Goal: Task Accomplishment & Management: Use online tool/utility

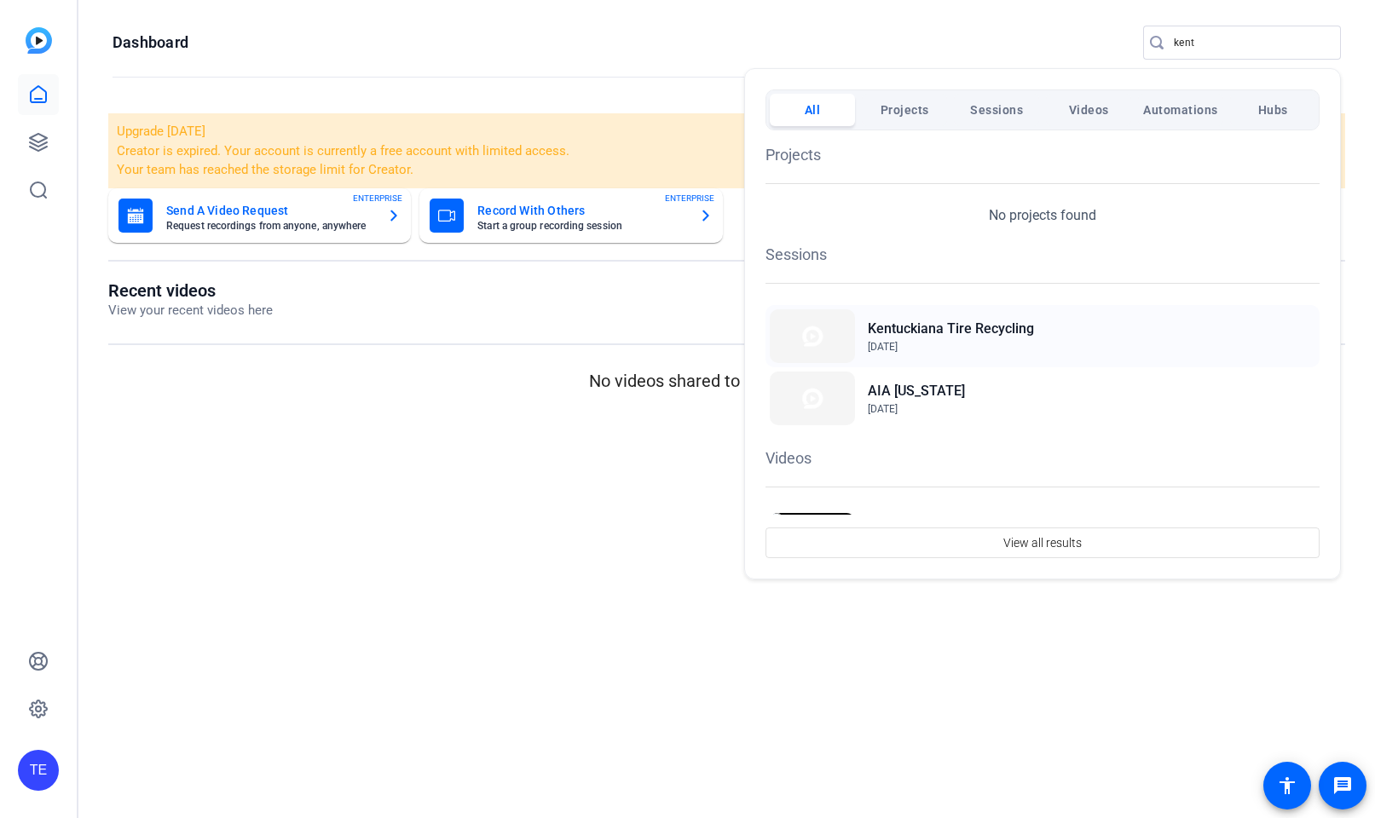
click at [904, 324] on h2 "Kentuckiana Tire Recycling" at bounding box center [951, 329] width 166 height 20
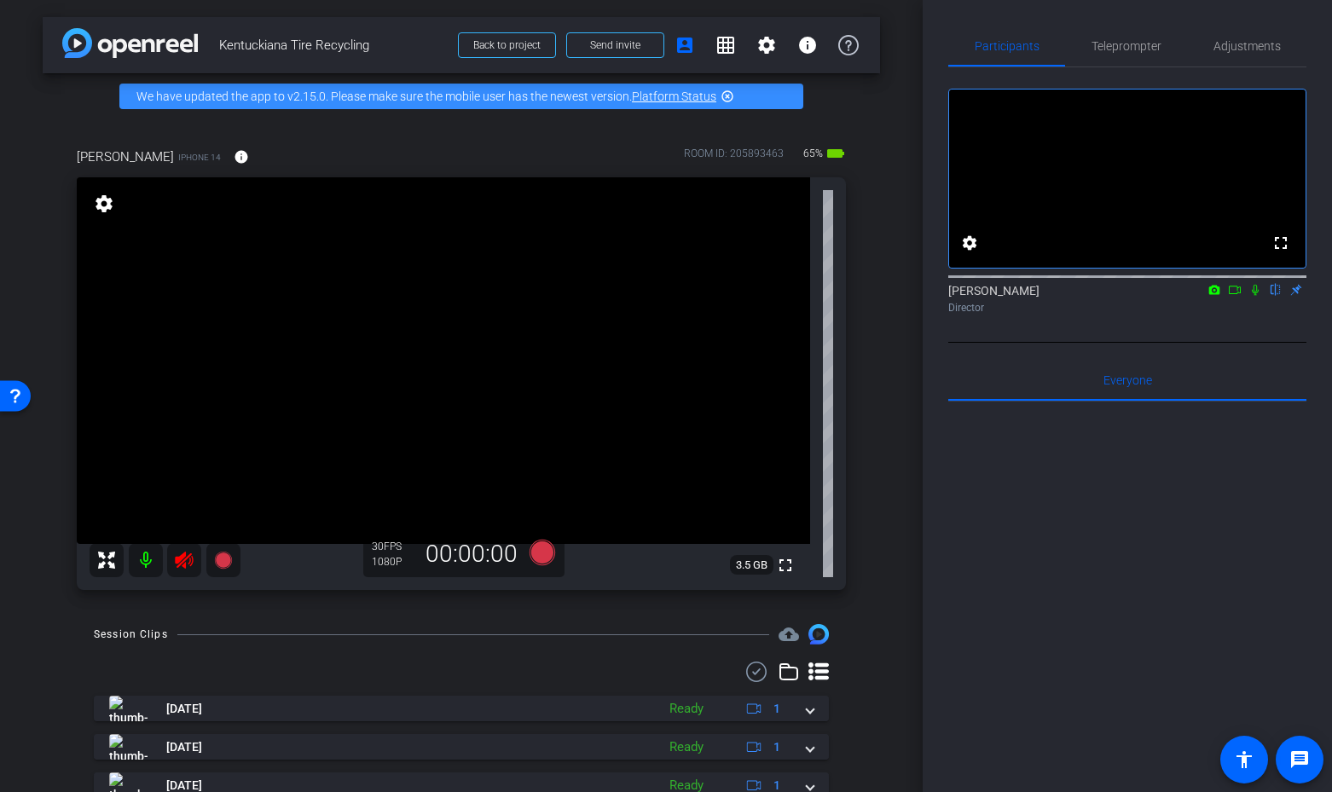
click at [182, 558] on icon at bounding box center [184, 560] width 18 height 17
click at [187, 563] on icon at bounding box center [184, 560] width 20 height 20
click at [1239, 37] on span "Adjustments" at bounding box center [1246, 46] width 67 height 41
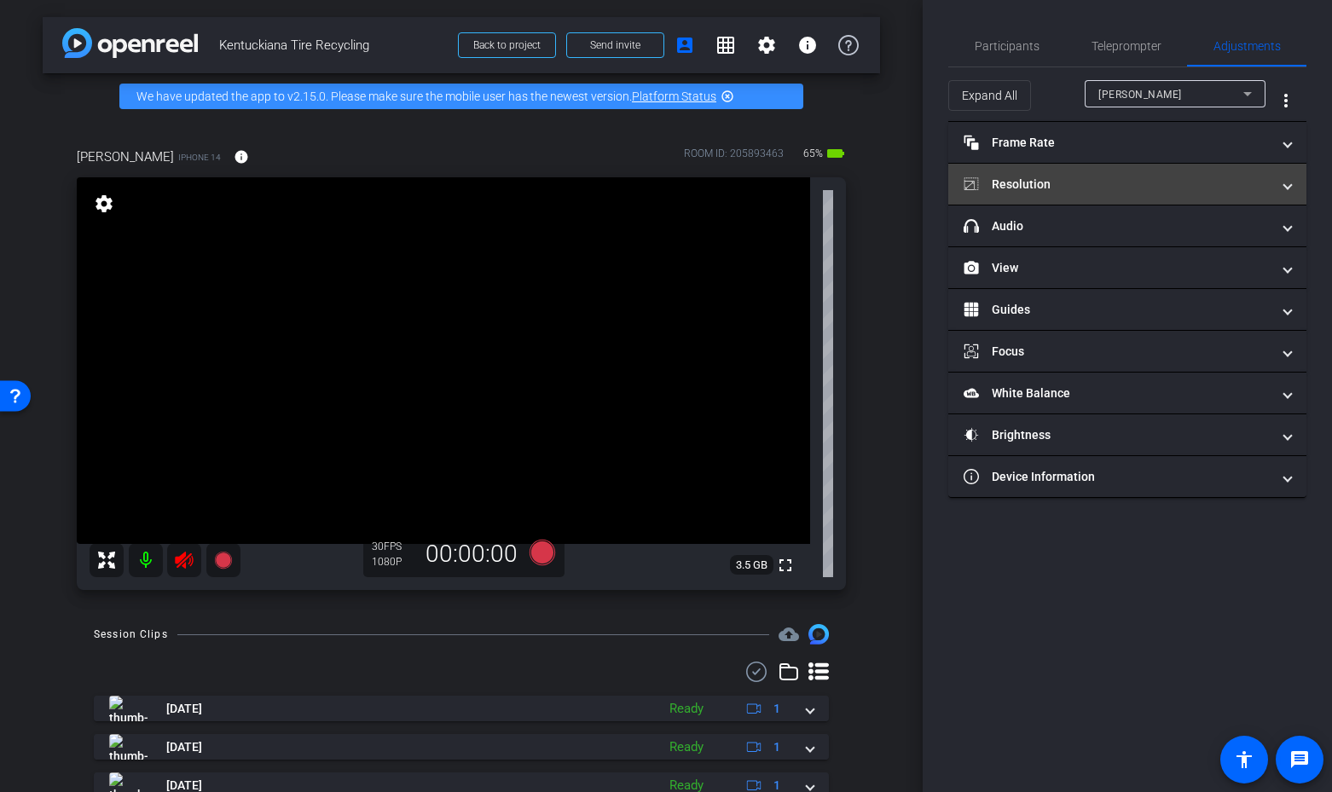
click at [1123, 180] on mat-panel-title "Resolution" at bounding box center [1116, 185] width 307 height 18
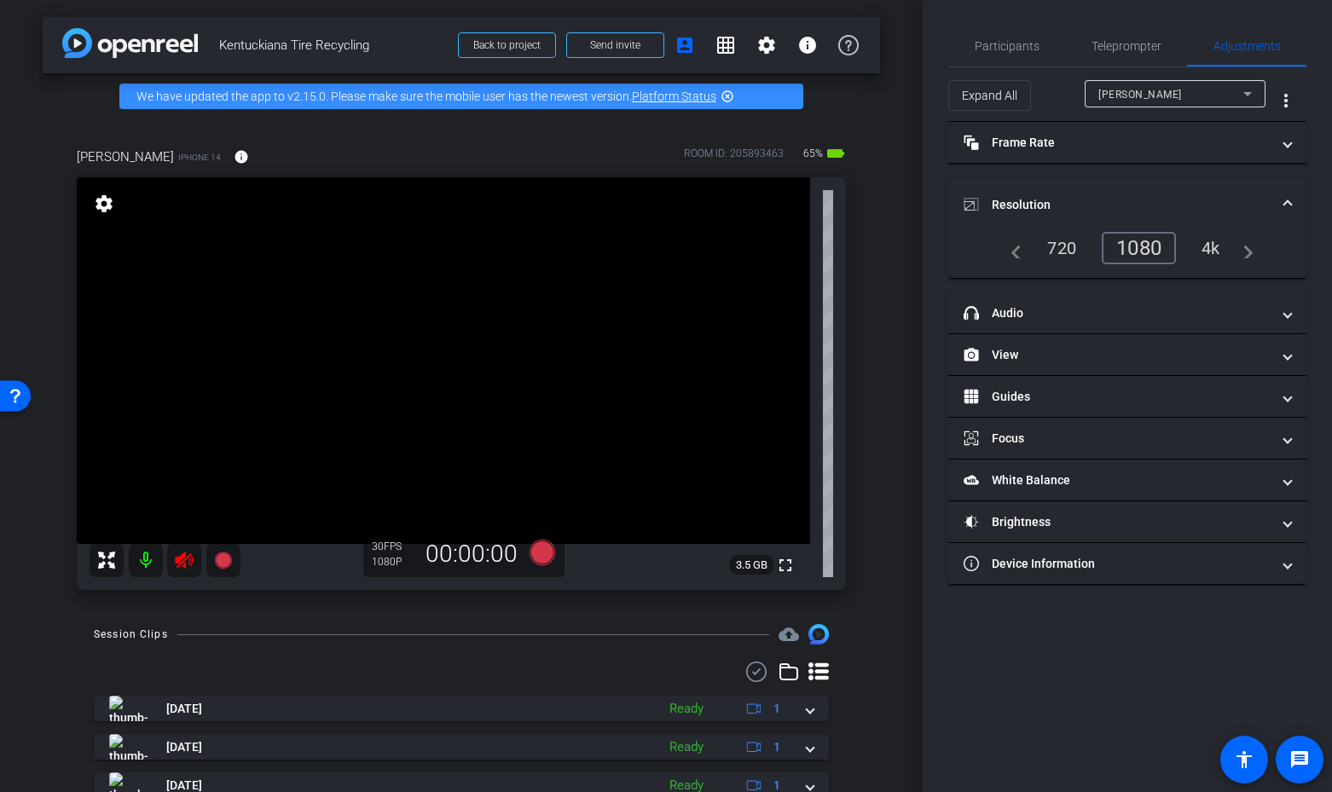
click at [1223, 258] on div "4k" at bounding box center [1210, 248] width 44 height 29
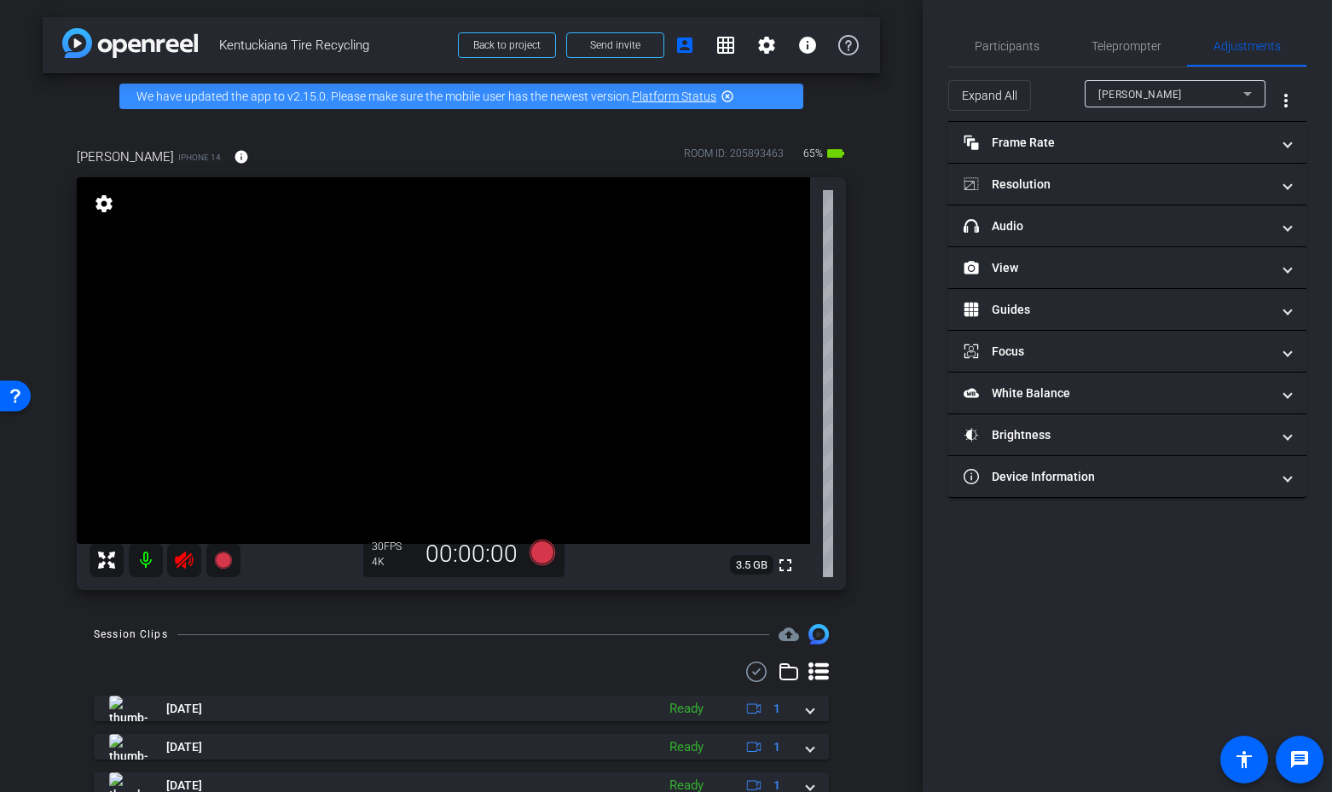
click at [179, 560] on icon at bounding box center [184, 560] width 18 height 17
click at [1106, 223] on mat-panel-title "headphone icon Audio" at bounding box center [1116, 226] width 307 height 18
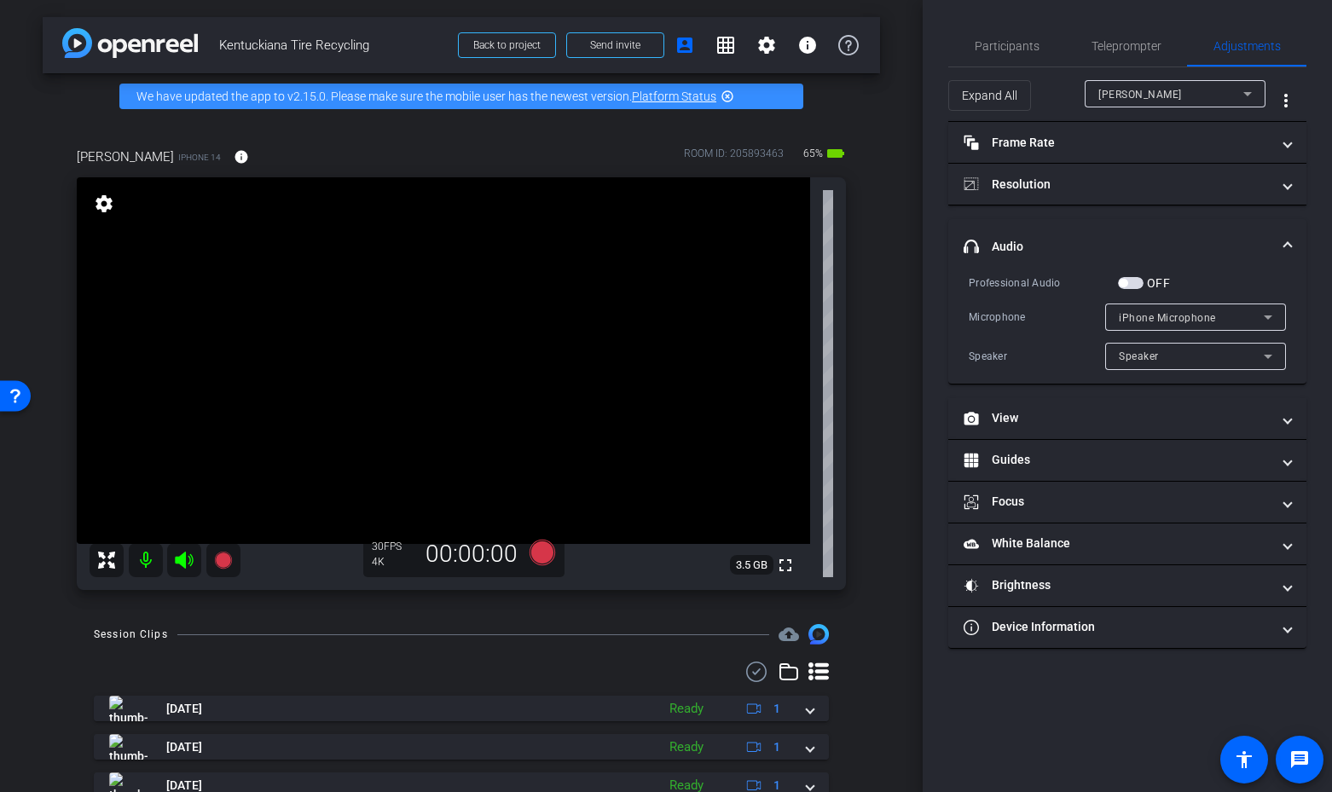
click at [1132, 284] on span "button" at bounding box center [1131, 283] width 26 height 12
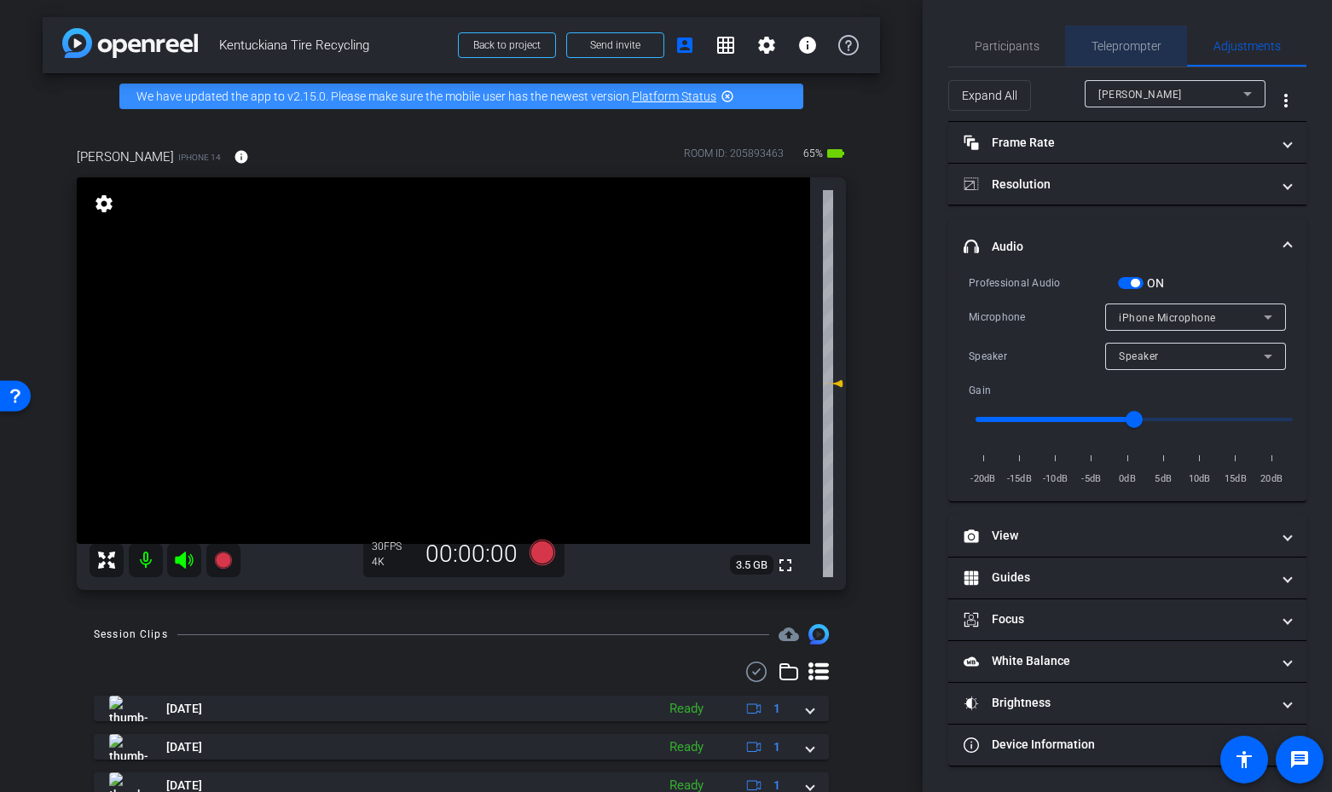
click at [1143, 48] on span "Teleprompter" at bounding box center [1126, 46] width 70 height 12
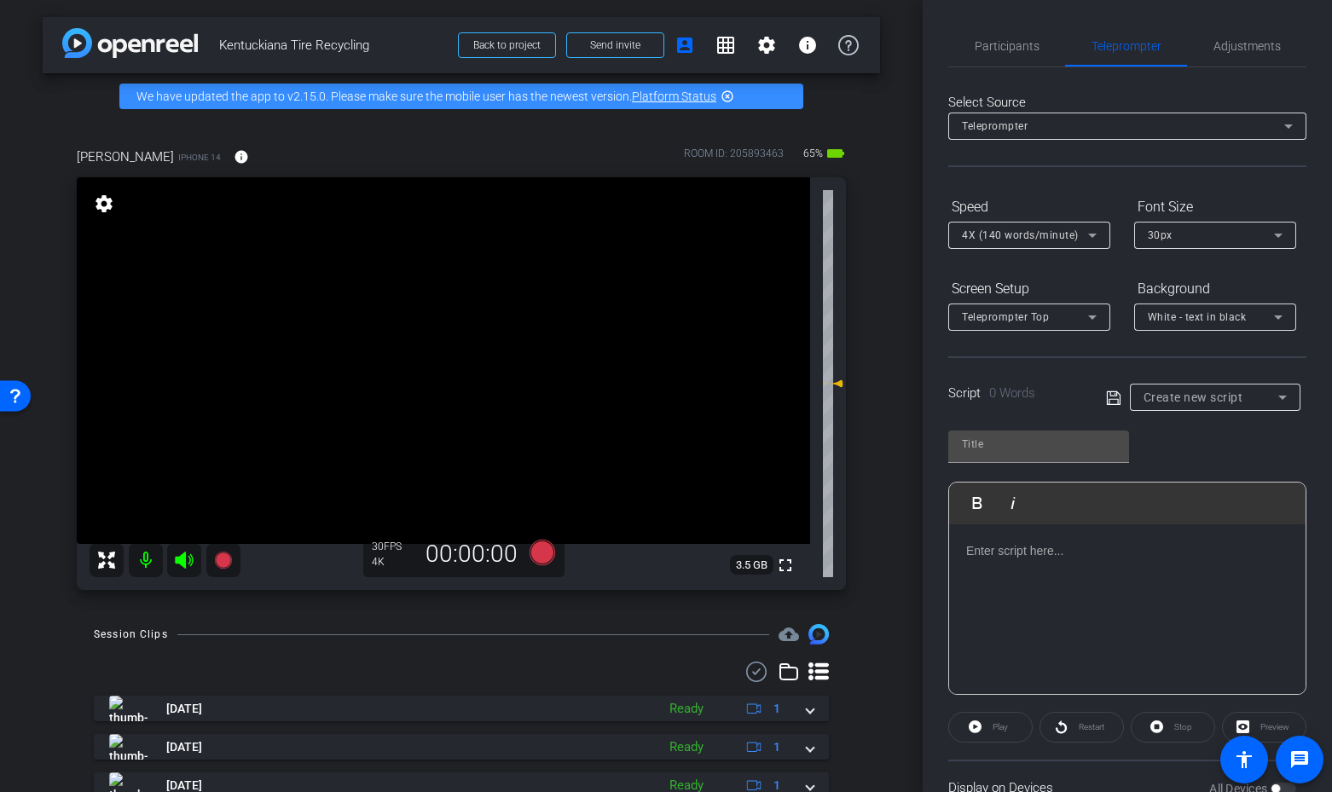
click at [1039, 599] on div at bounding box center [1127, 609] width 356 height 170
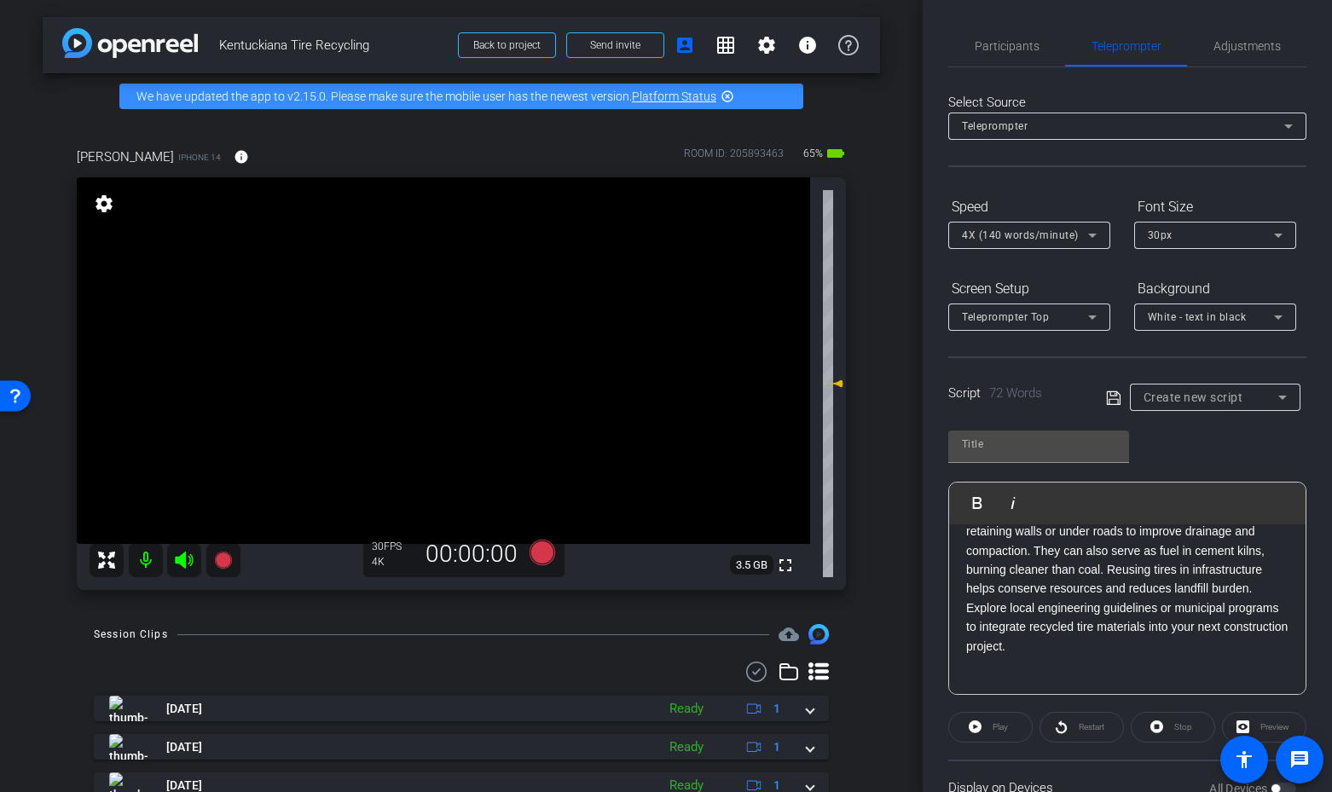
scroll to position [171, 0]
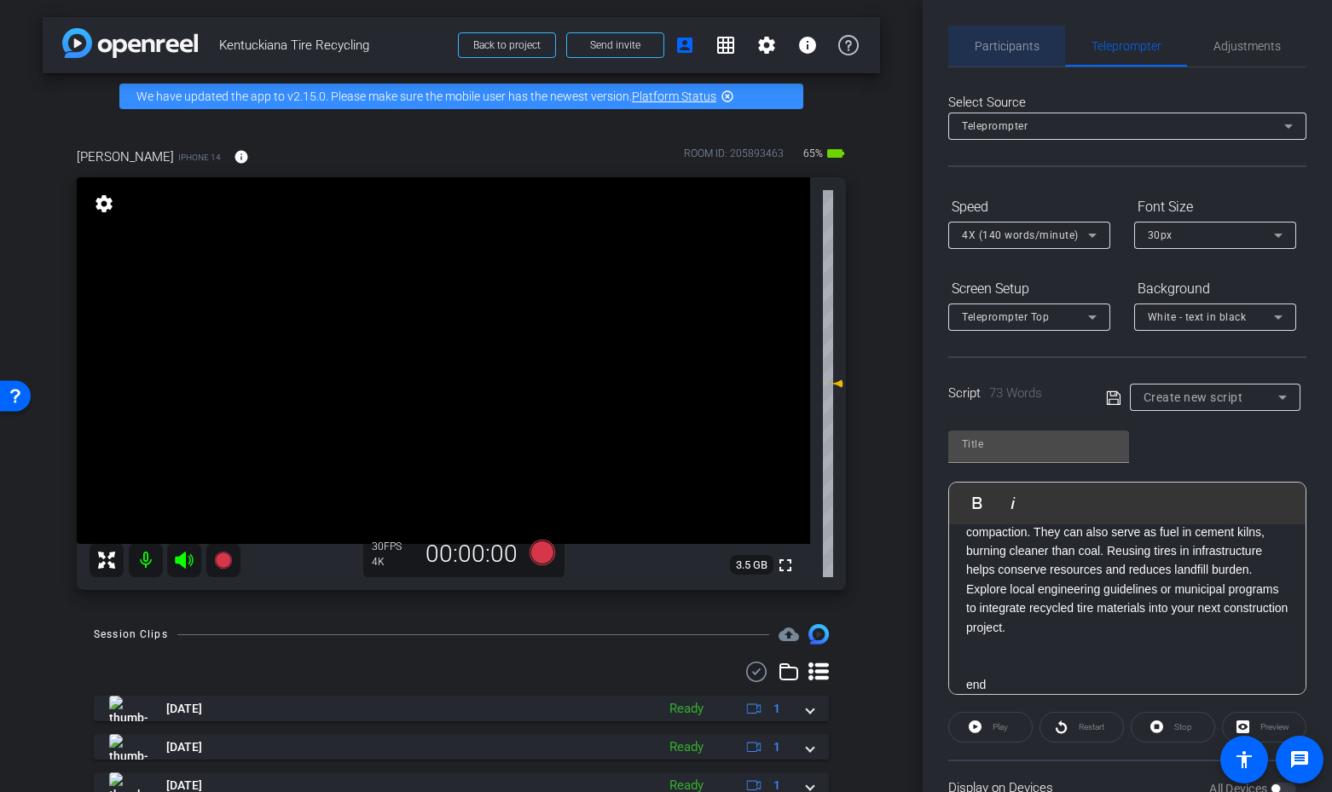
click at [967, 40] on div "Participants" at bounding box center [1006, 46] width 117 height 41
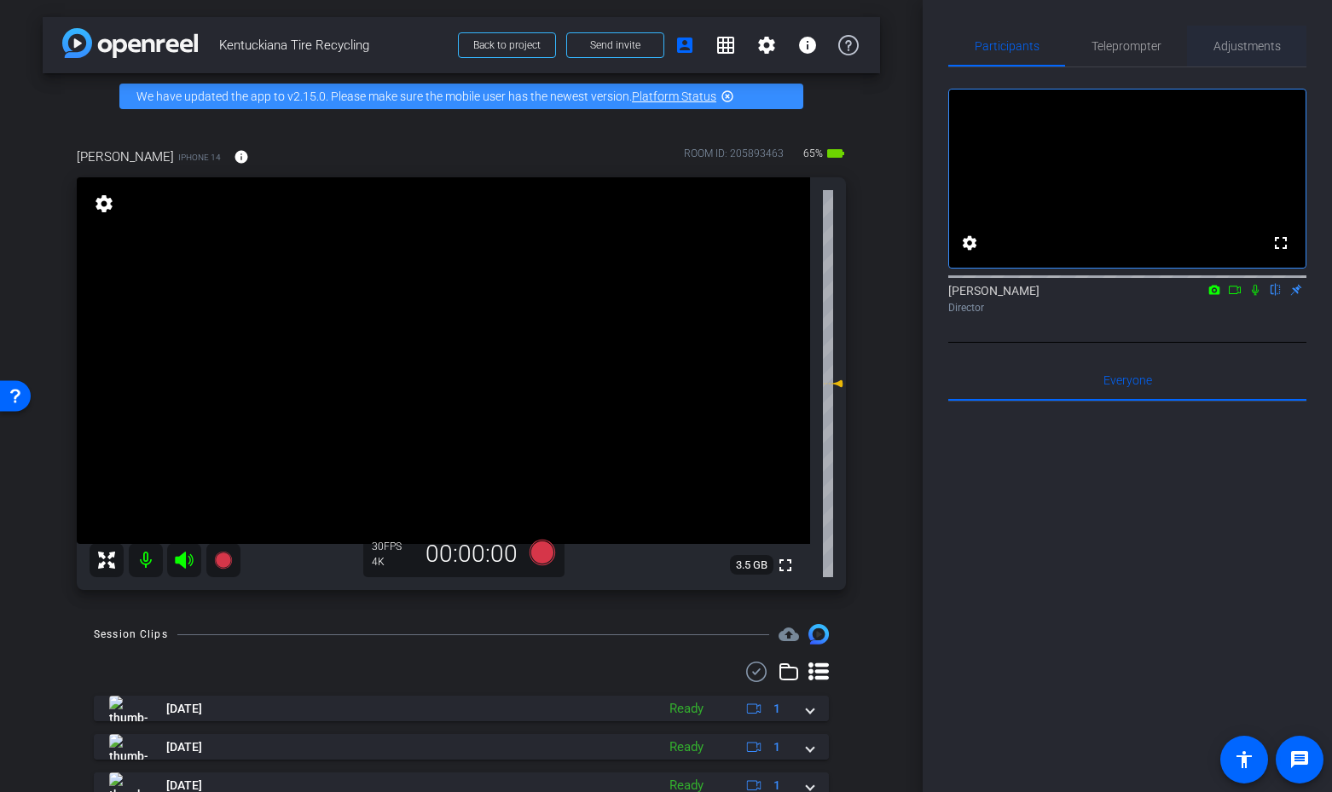
click at [1240, 49] on span "Adjustments" at bounding box center [1246, 46] width 67 height 12
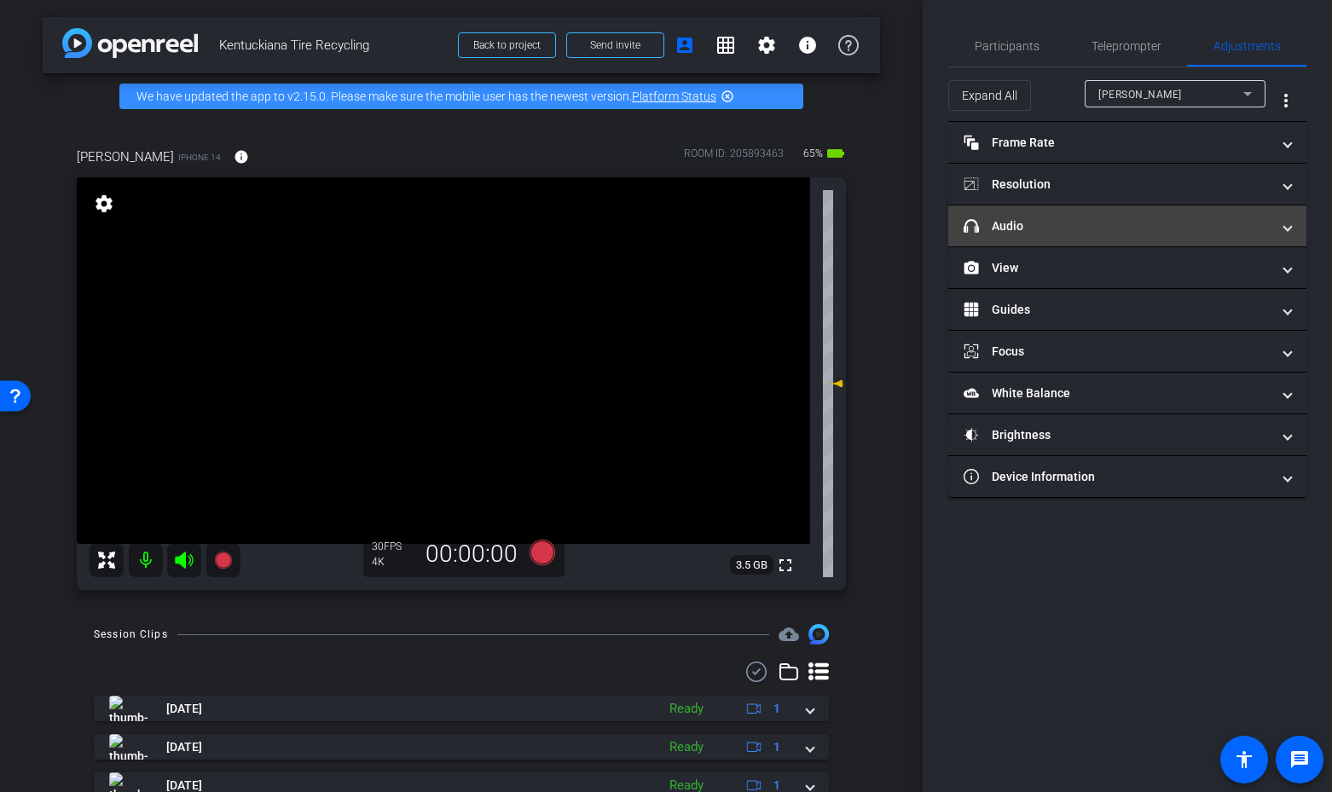
click at [1172, 221] on mat-panel-title "headphone icon Audio" at bounding box center [1116, 226] width 307 height 18
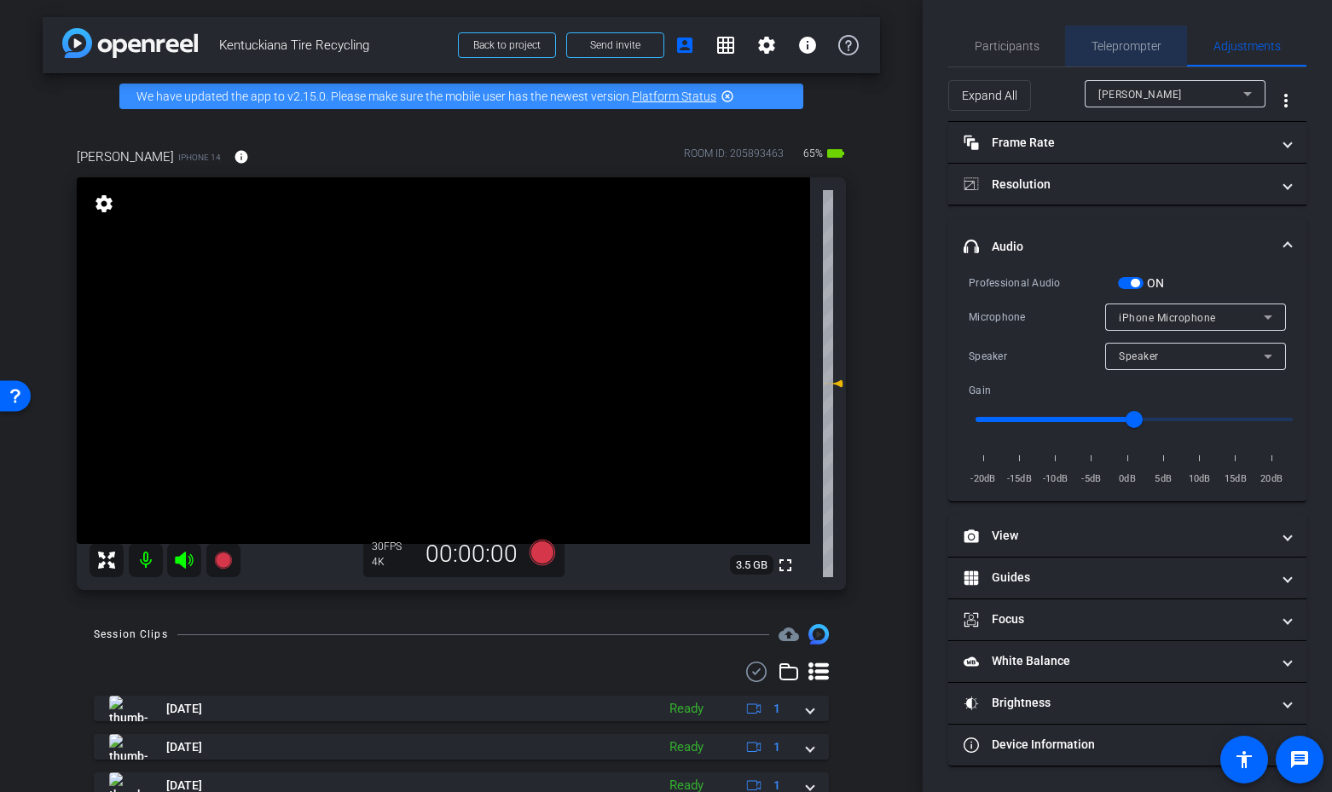
click at [1120, 46] on span "Teleprompter" at bounding box center [1126, 46] width 70 height 12
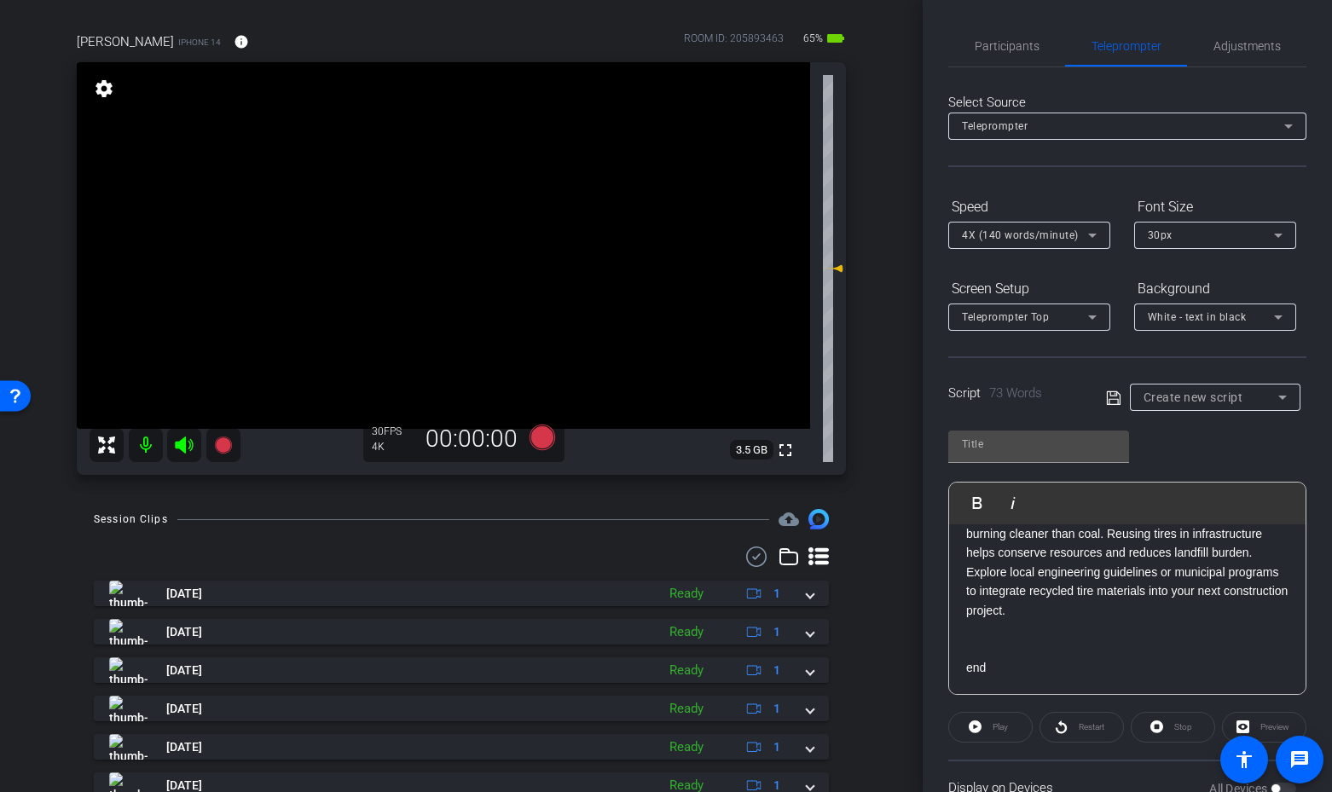
scroll to position [0, 0]
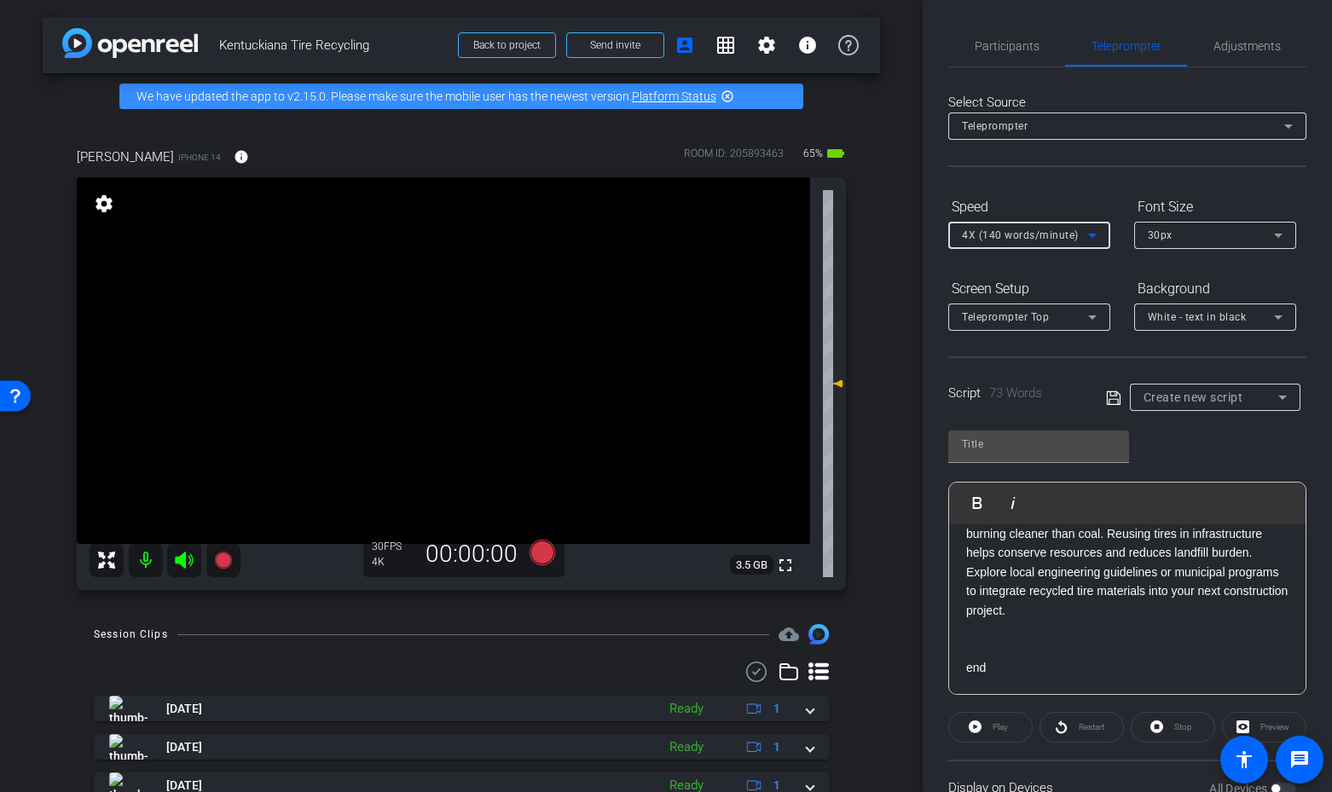
click at [988, 238] on span "4X (140 words/minute)" at bounding box center [1020, 235] width 117 height 12
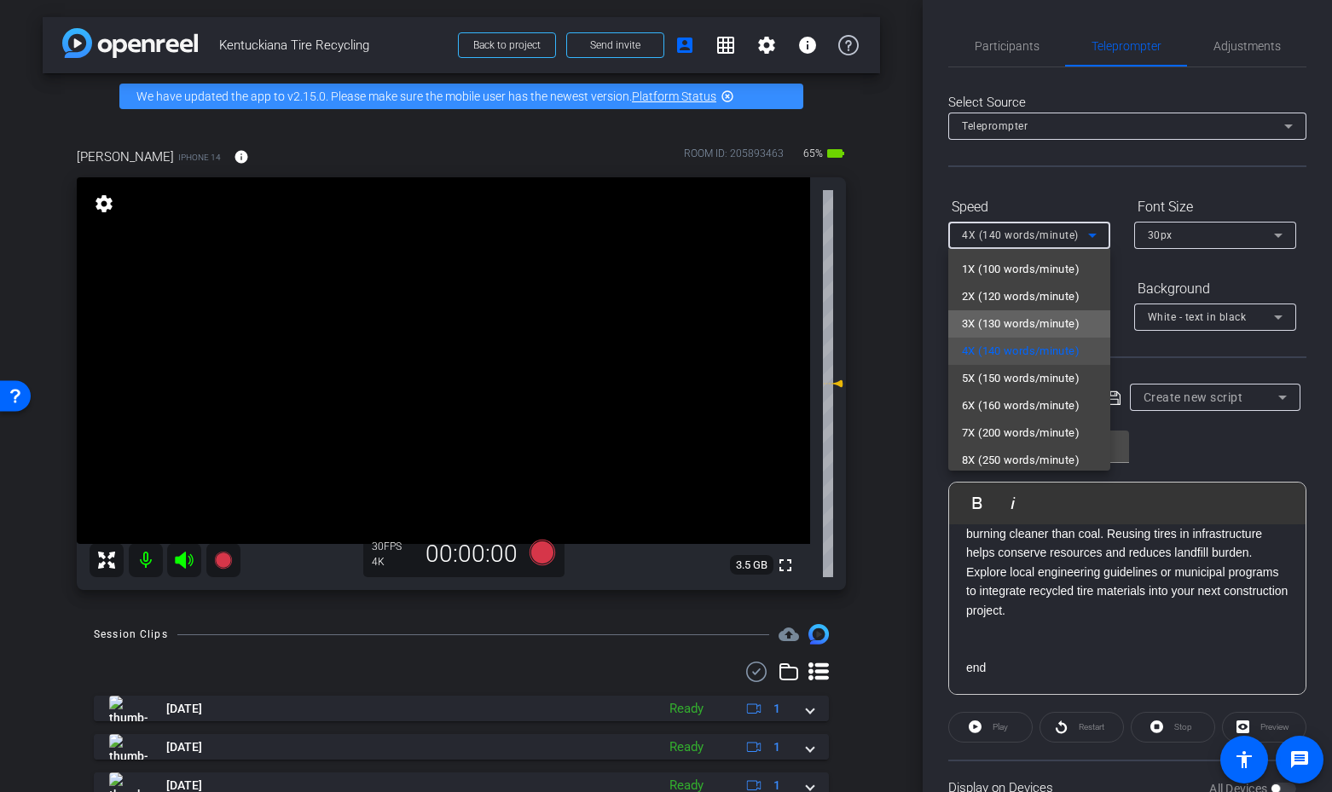
click at [991, 327] on span "3X (130 words/minute)" at bounding box center [1021, 324] width 118 height 20
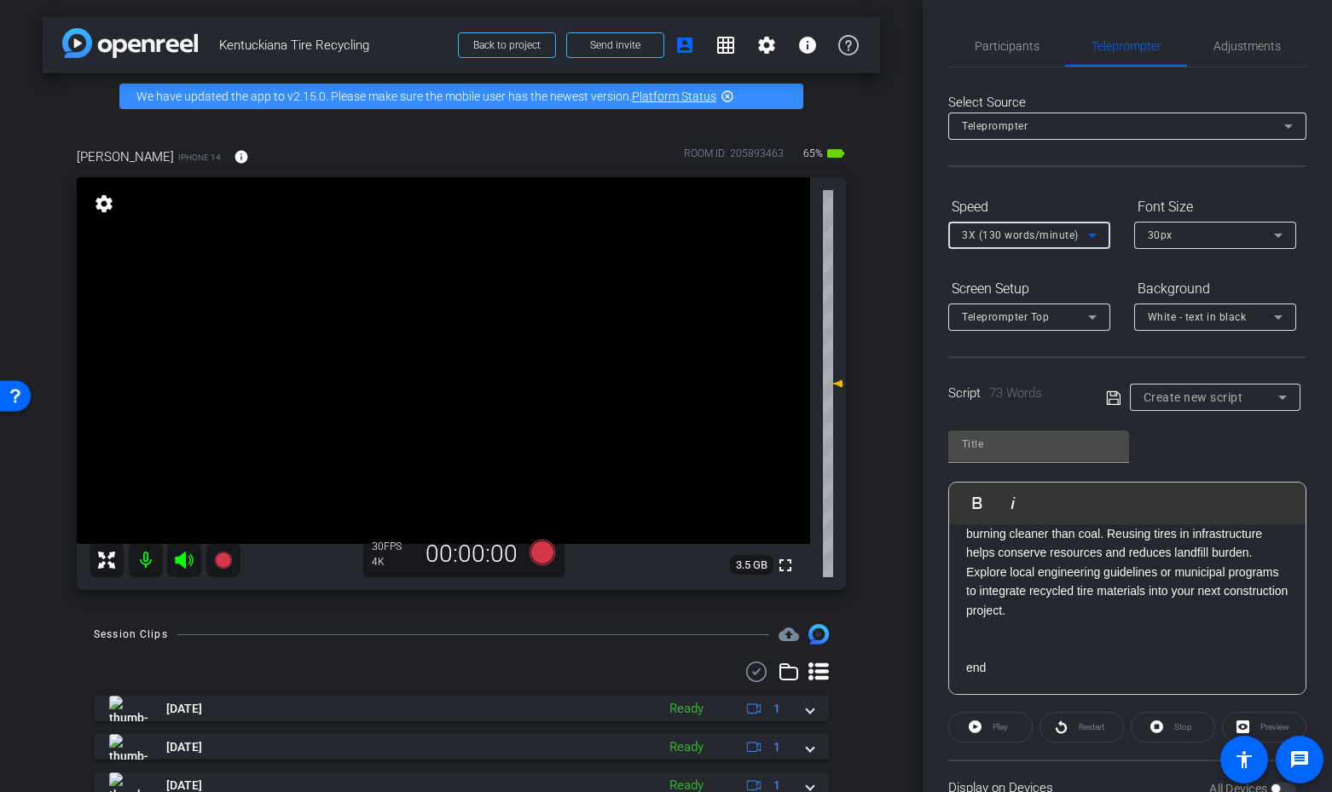
type input "Default title 7773"
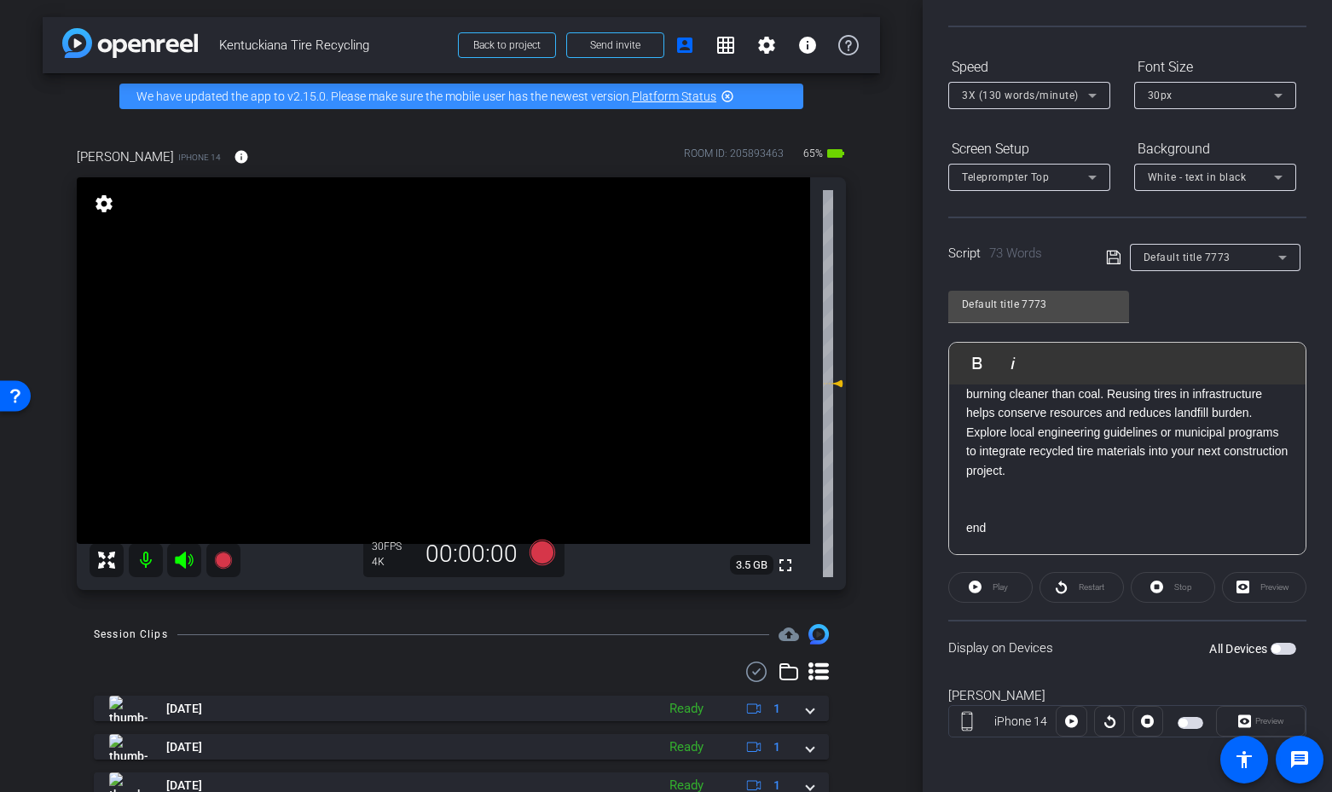
click at [1290, 649] on span "button" at bounding box center [1283, 649] width 26 height 12
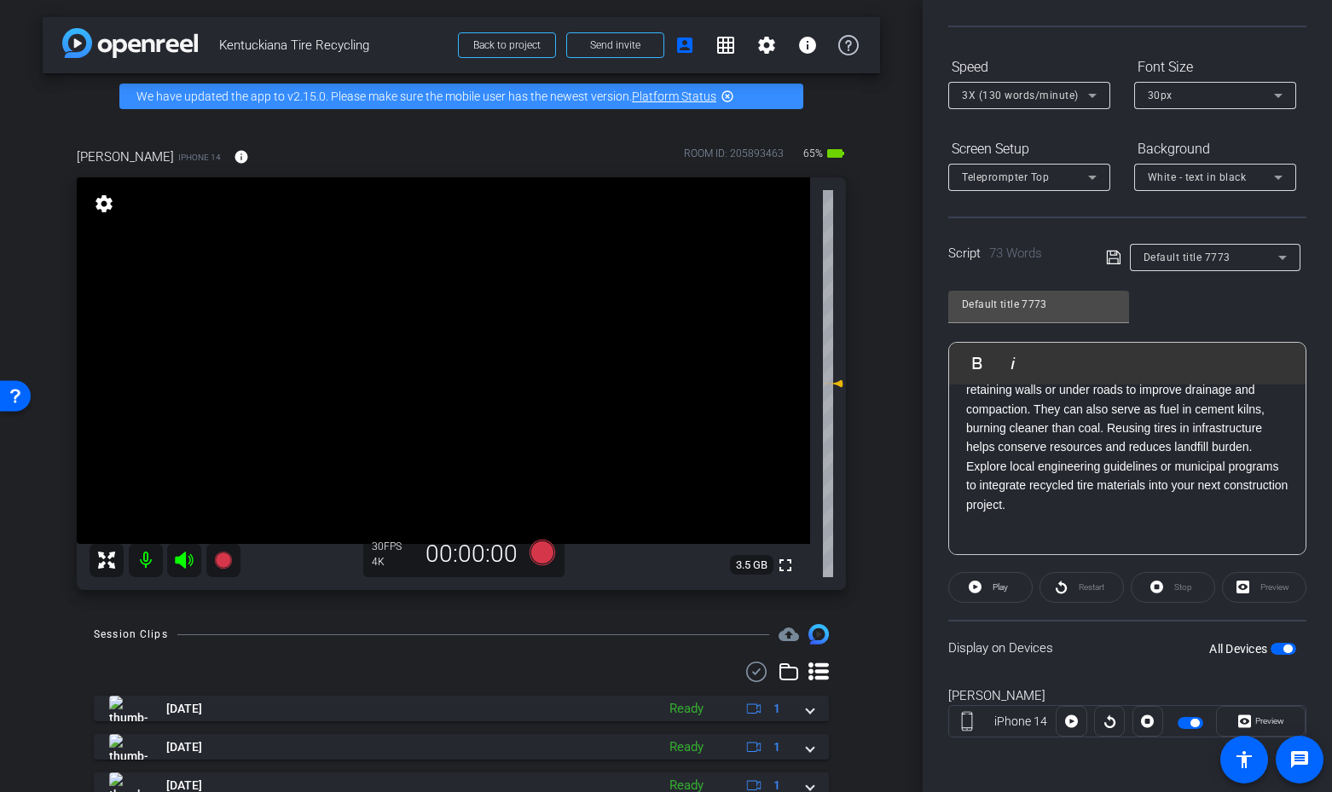
scroll to position [141, 0]
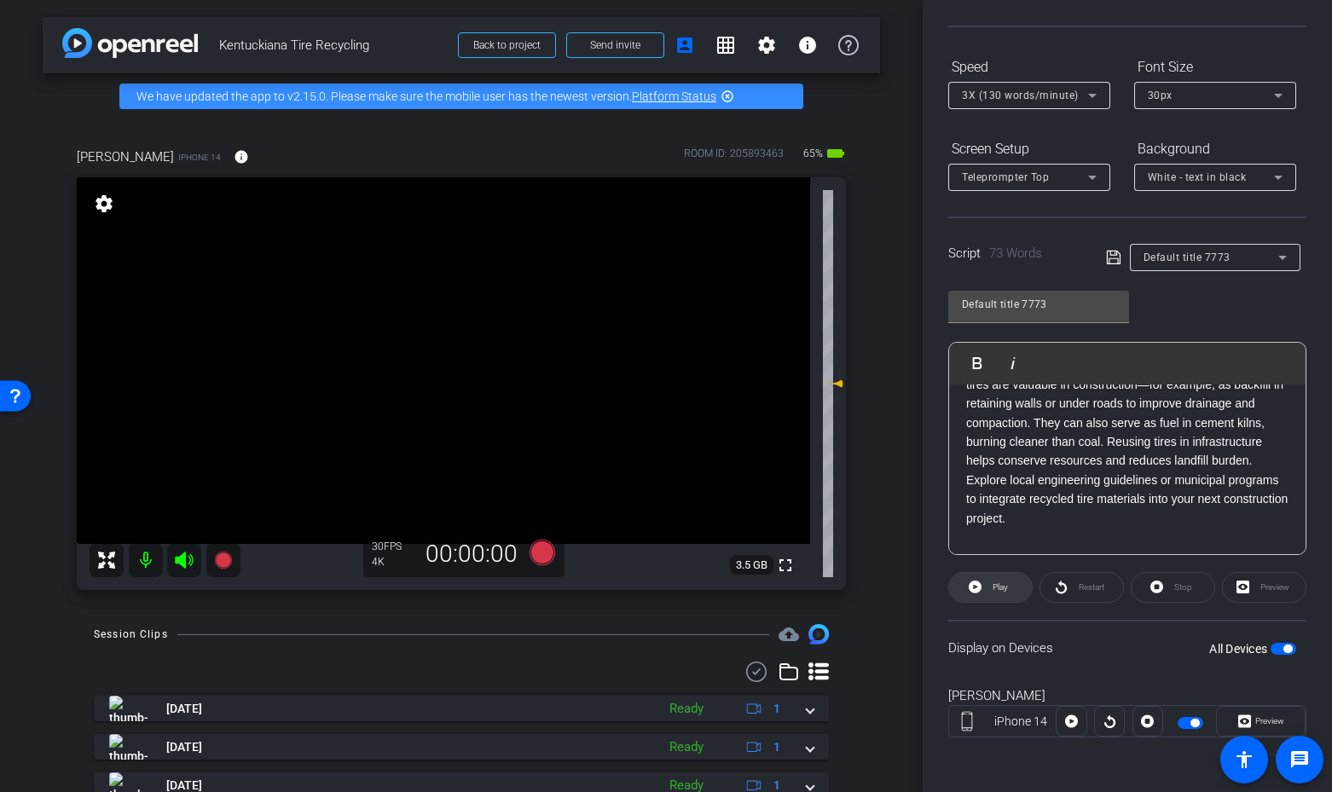
click at [997, 586] on span "Play" at bounding box center [999, 586] width 15 height 9
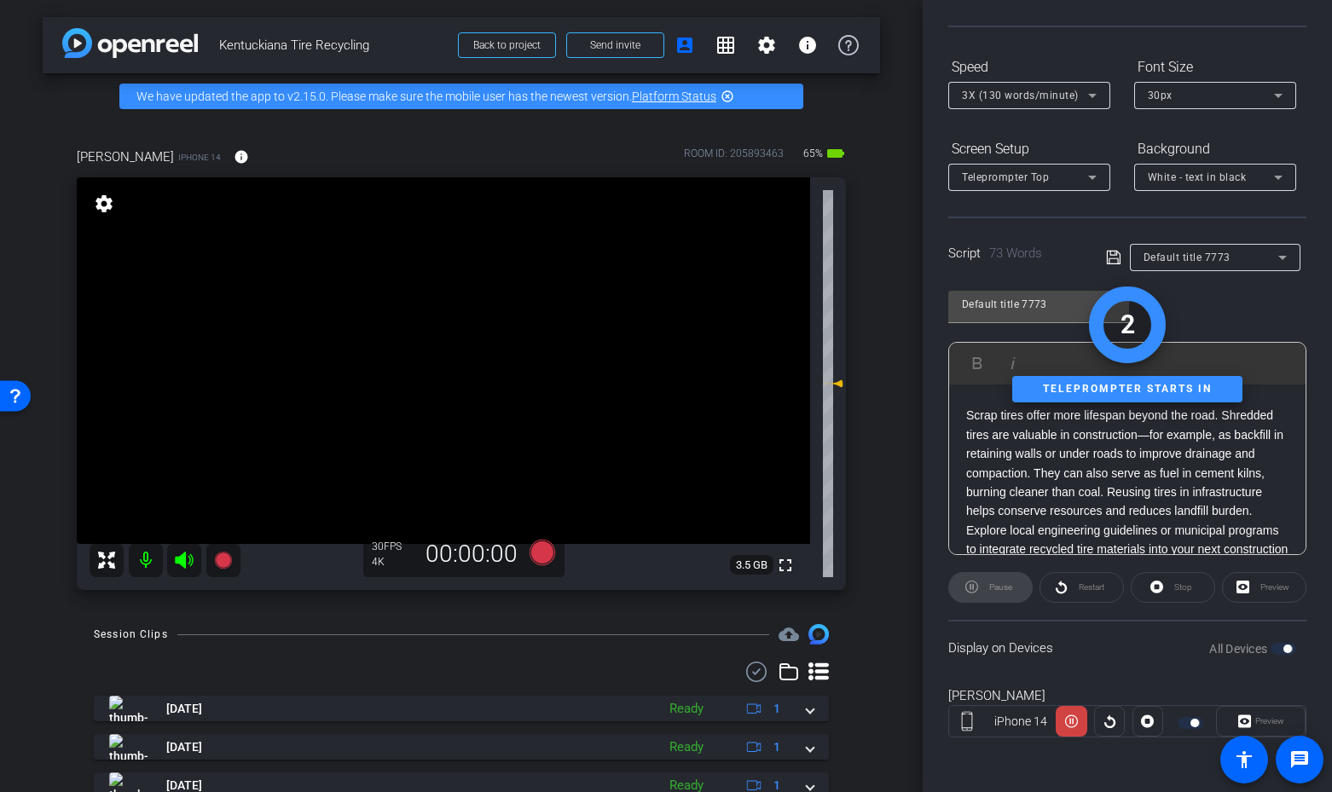
scroll to position [91, 0]
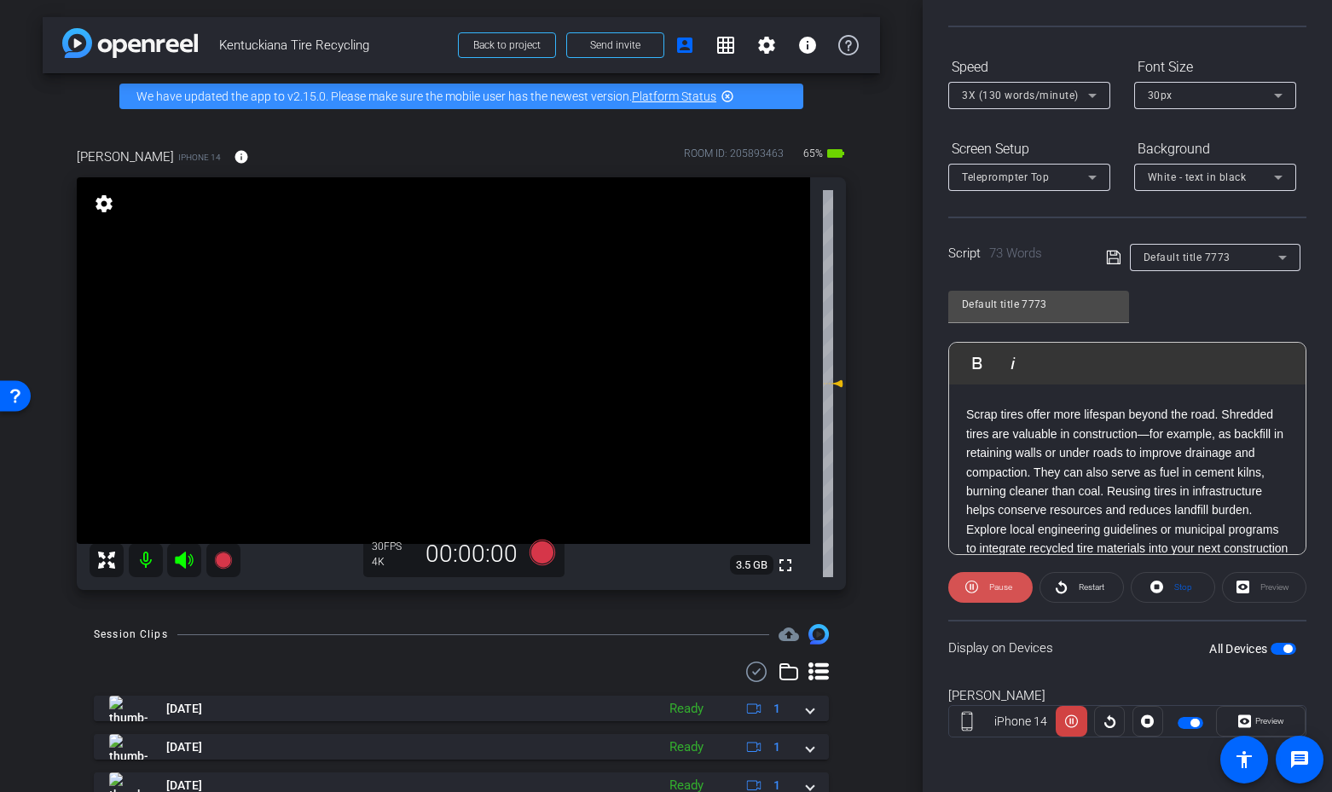
click at [997, 581] on span "Pause" at bounding box center [998, 587] width 27 height 24
click at [998, 574] on span at bounding box center [990, 587] width 83 height 41
click at [977, 591] on icon at bounding box center [971, 586] width 13 height 21
click at [182, 563] on icon at bounding box center [184, 560] width 18 height 17
click at [541, 549] on icon at bounding box center [542, 553] width 26 height 26
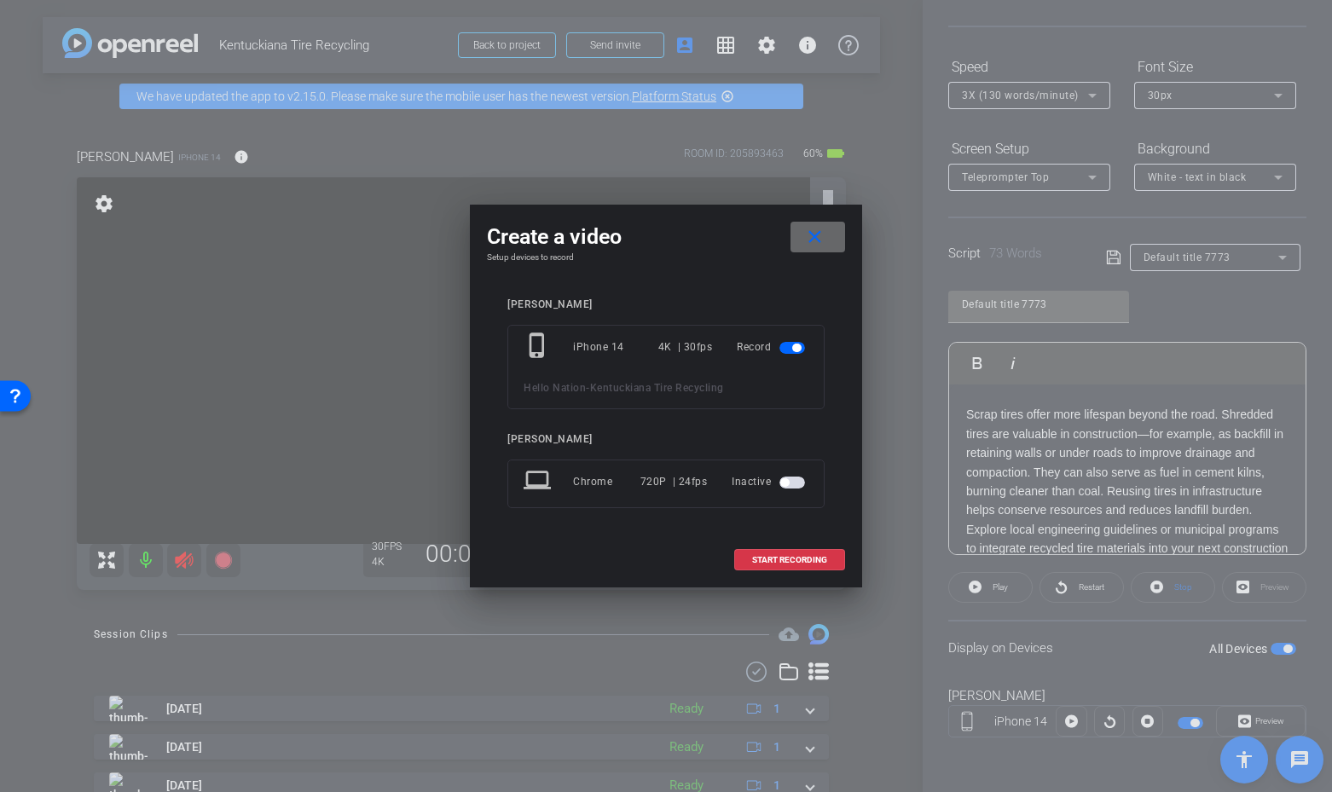
click at [815, 237] on mat-icon "close" at bounding box center [814, 237] width 21 height 21
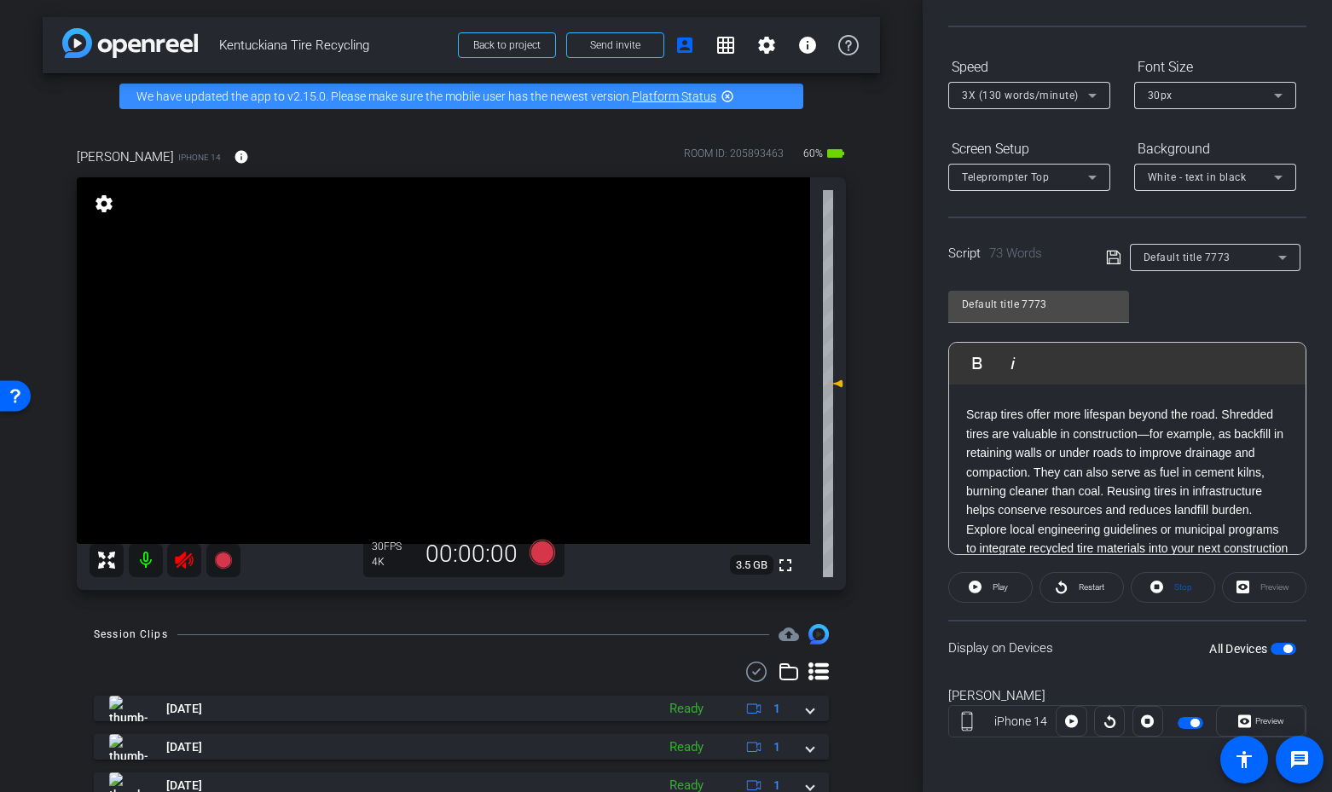
click at [179, 564] on icon at bounding box center [184, 560] width 18 height 17
click at [194, 557] on icon at bounding box center [184, 560] width 20 height 20
click at [553, 550] on icon at bounding box center [542, 552] width 41 height 31
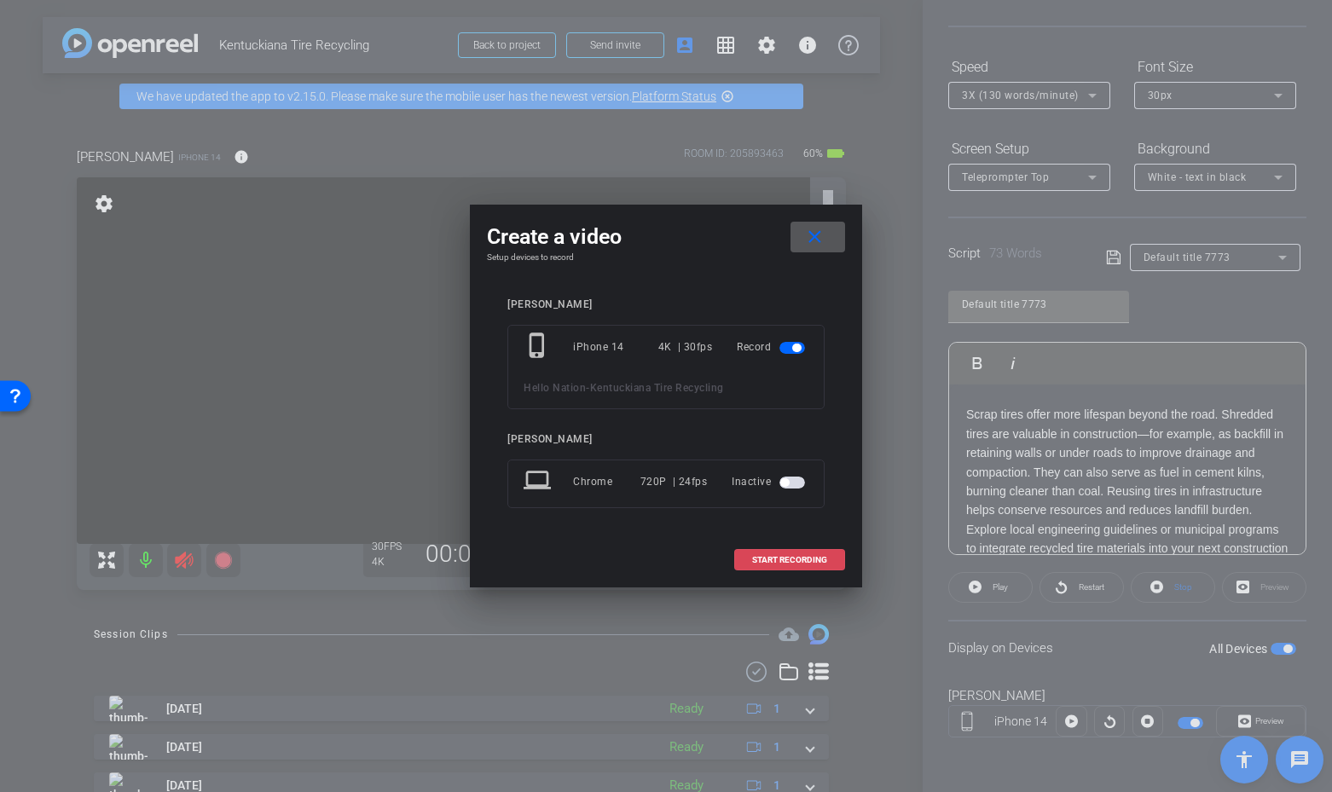
click at [826, 558] on span "START RECORDING" at bounding box center [789, 560] width 75 height 9
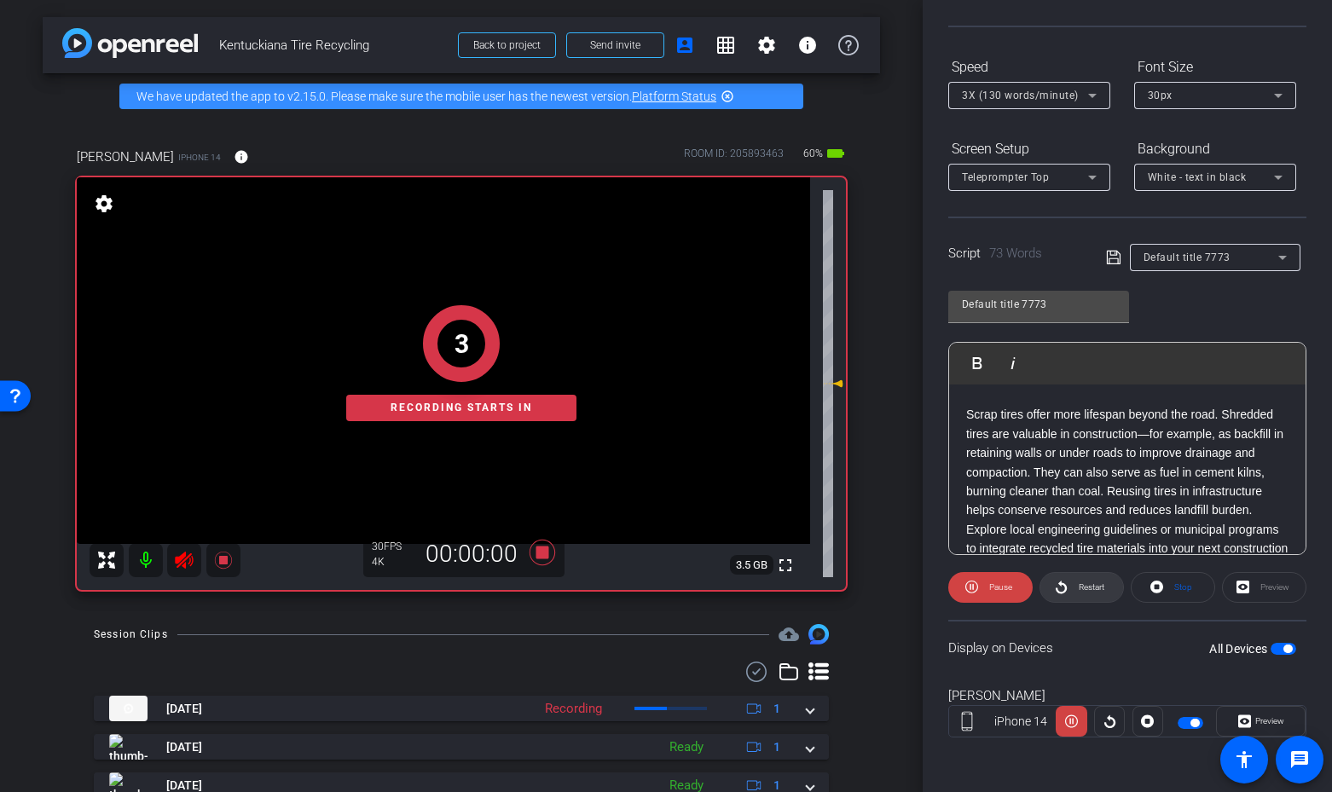
click at [1078, 584] on span "Restart" at bounding box center [1091, 586] width 26 height 9
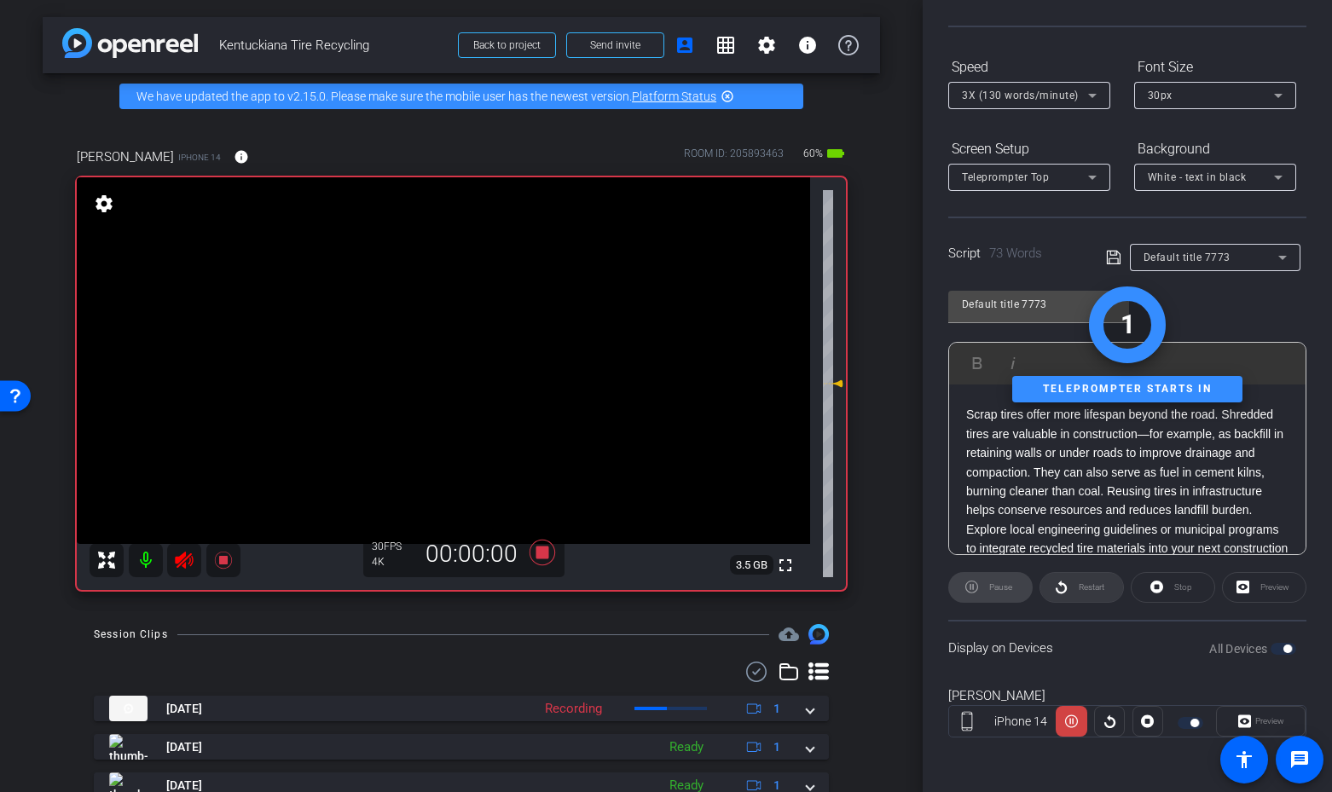
click at [1078, 584] on div "Restart" at bounding box center [1081, 587] width 84 height 31
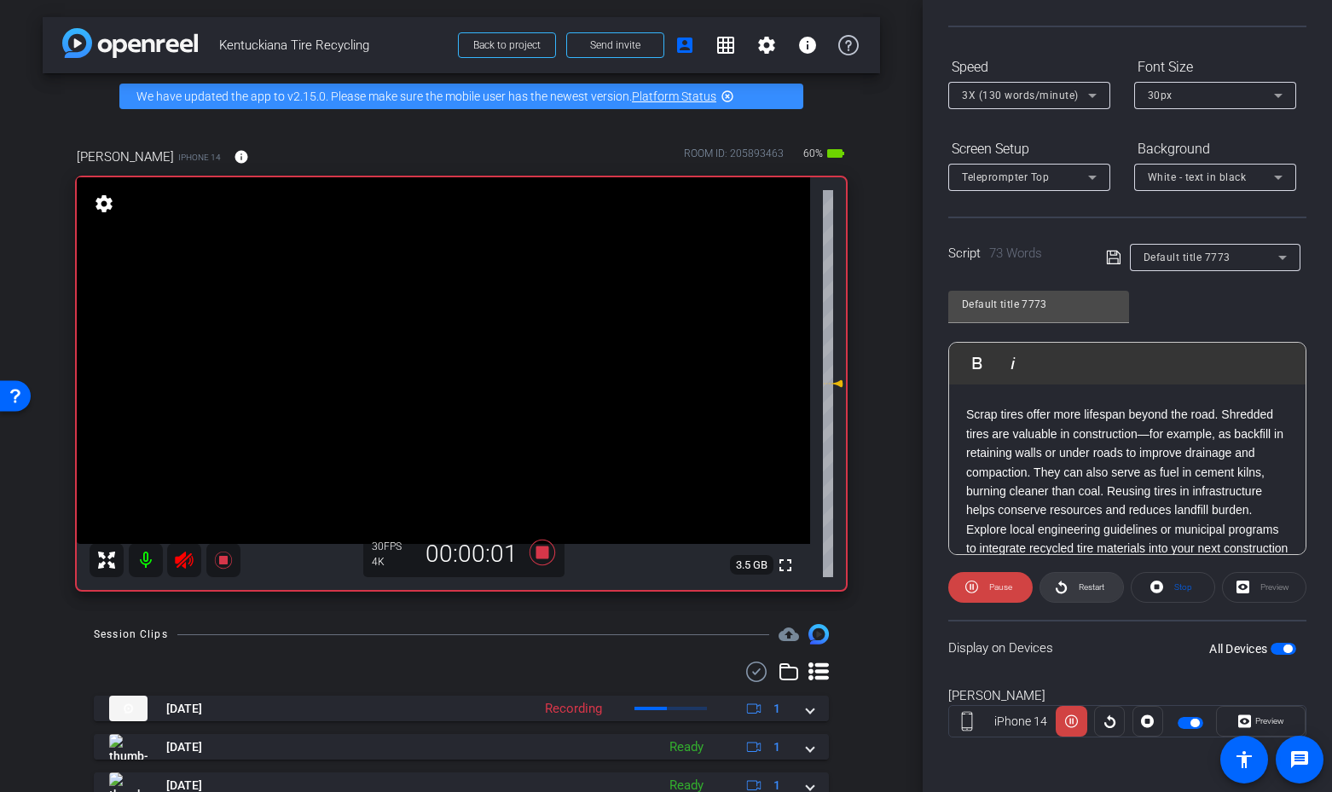
click at [1078, 584] on span "Restart" at bounding box center [1091, 586] width 26 height 9
click at [185, 563] on icon at bounding box center [184, 560] width 18 height 17
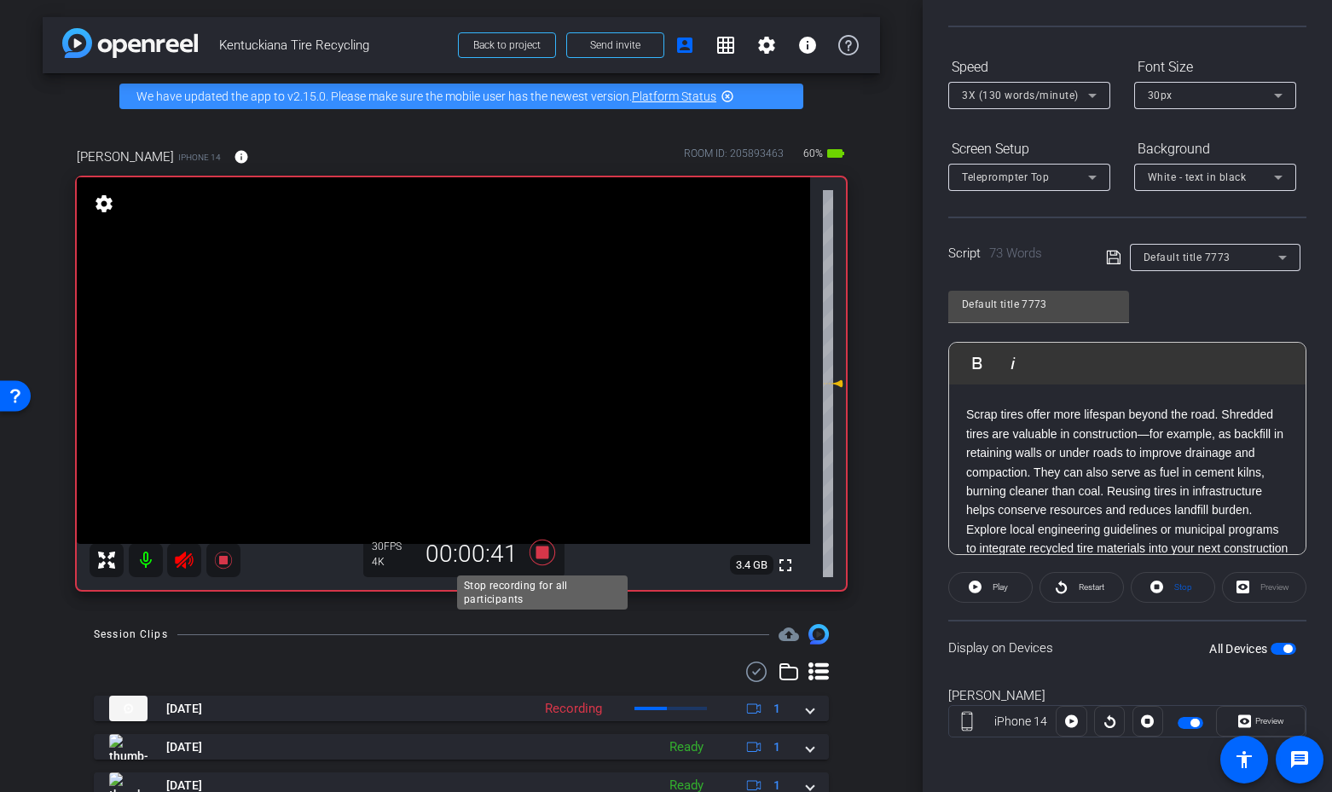
click at [527, 552] on icon at bounding box center [542, 552] width 41 height 31
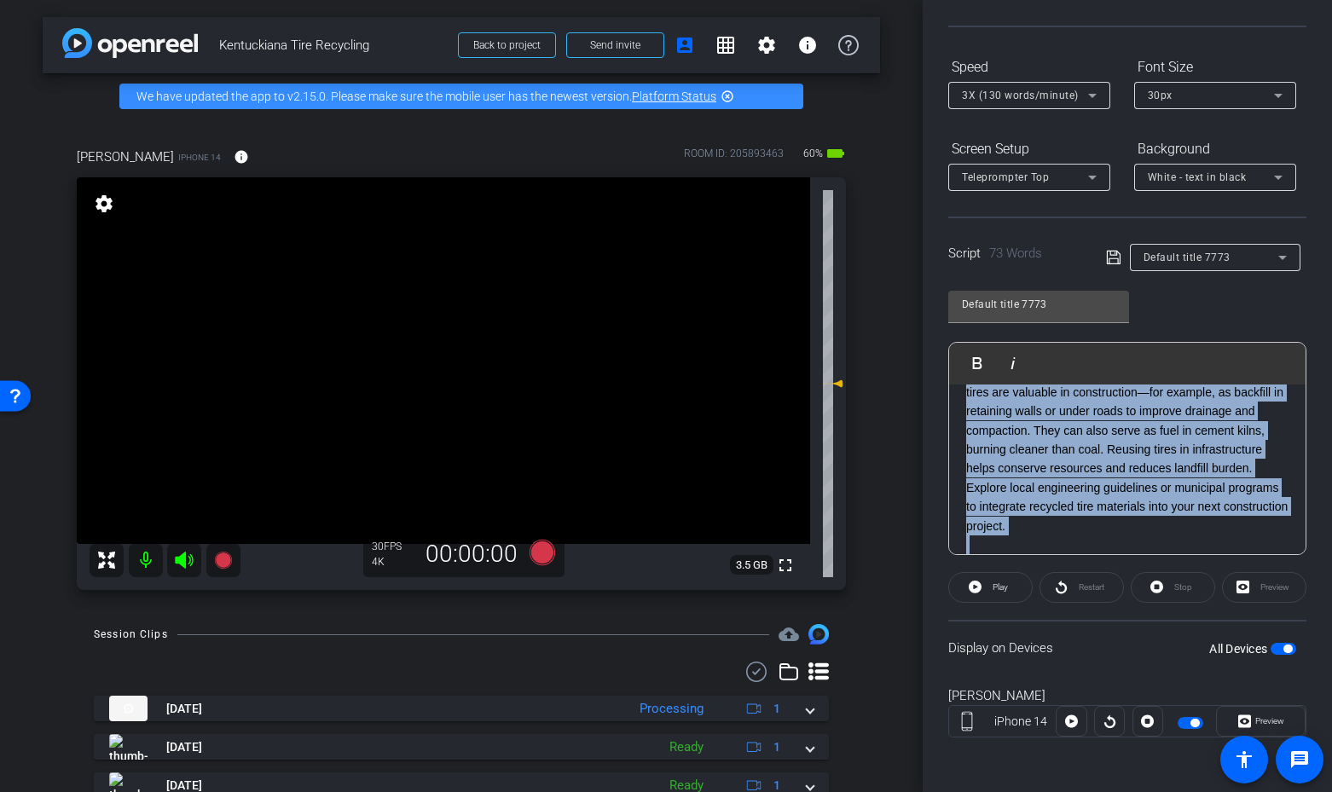
scroll to position [140, 0]
drag, startPoint x: 968, startPoint y: 419, endPoint x: 1155, endPoint y: 537, distance: 221.4
click at [1155, 537] on div "3 2 1 Scrap tires offer more lifespan beyond the road. Shredded tires are valua…" at bounding box center [1127, 424] width 356 height 359
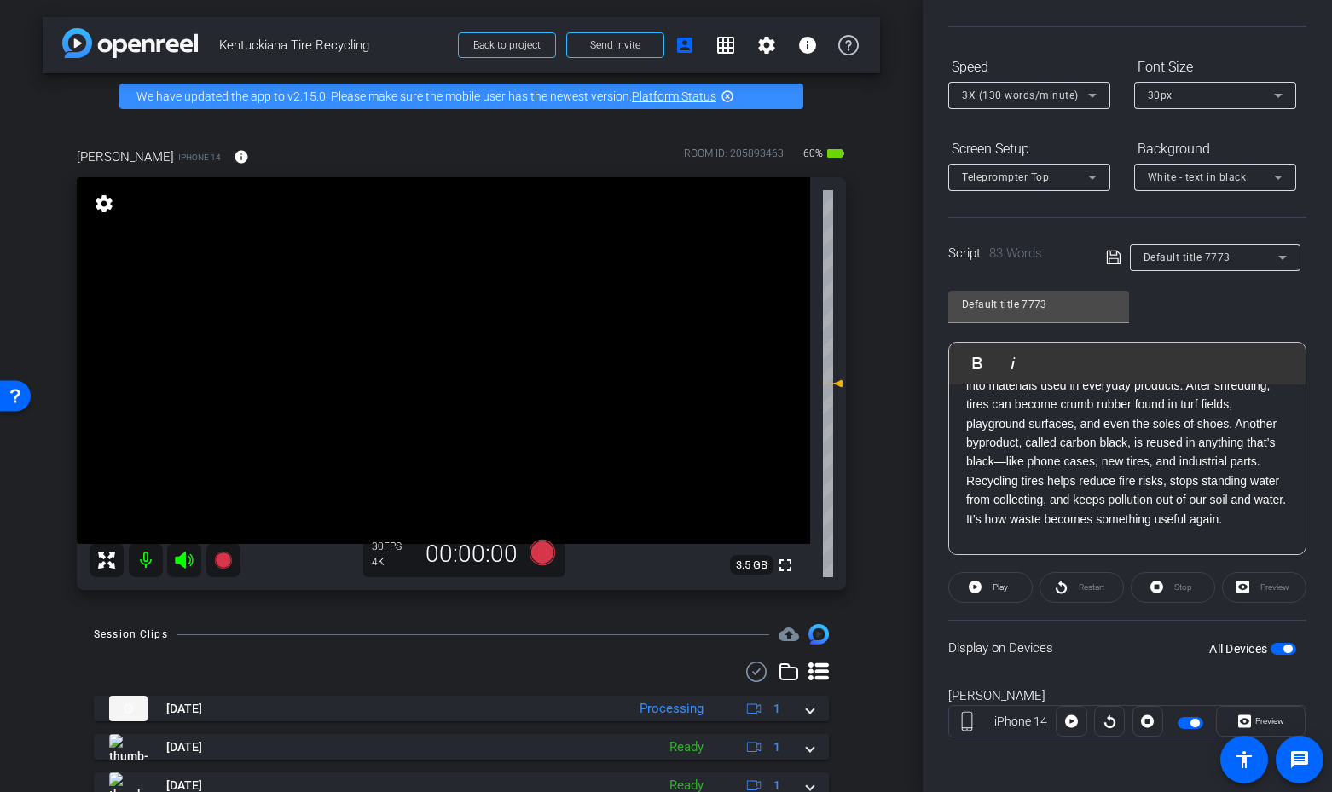
click at [1286, 653] on span "button" at bounding box center [1283, 649] width 26 height 12
click at [188, 550] on icon at bounding box center [184, 560] width 20 height 20
click at [549, 560] on icon at bounding box center [542, 553] width 26 height 26
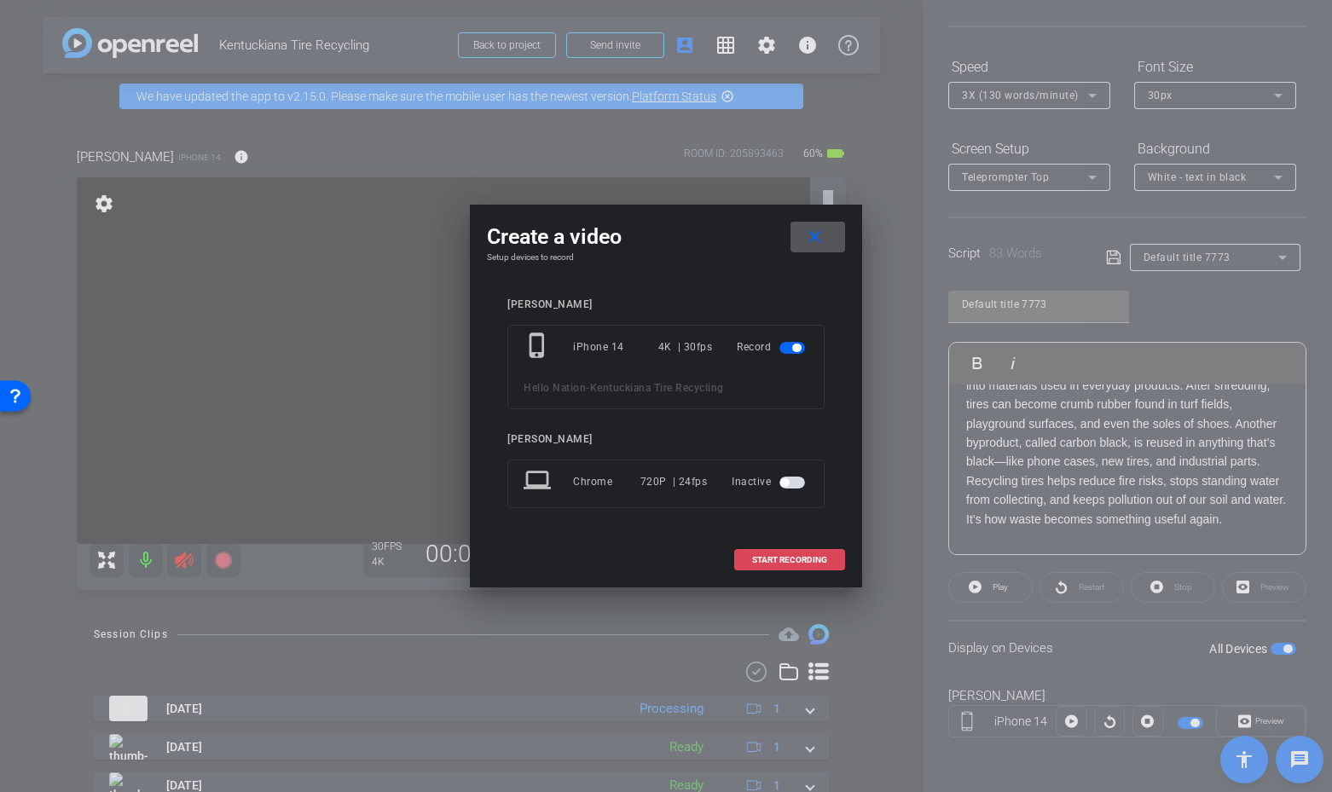
click at [810, 564] on span "START RECORDING" at bounding box center [789, 560] width 75 height 9
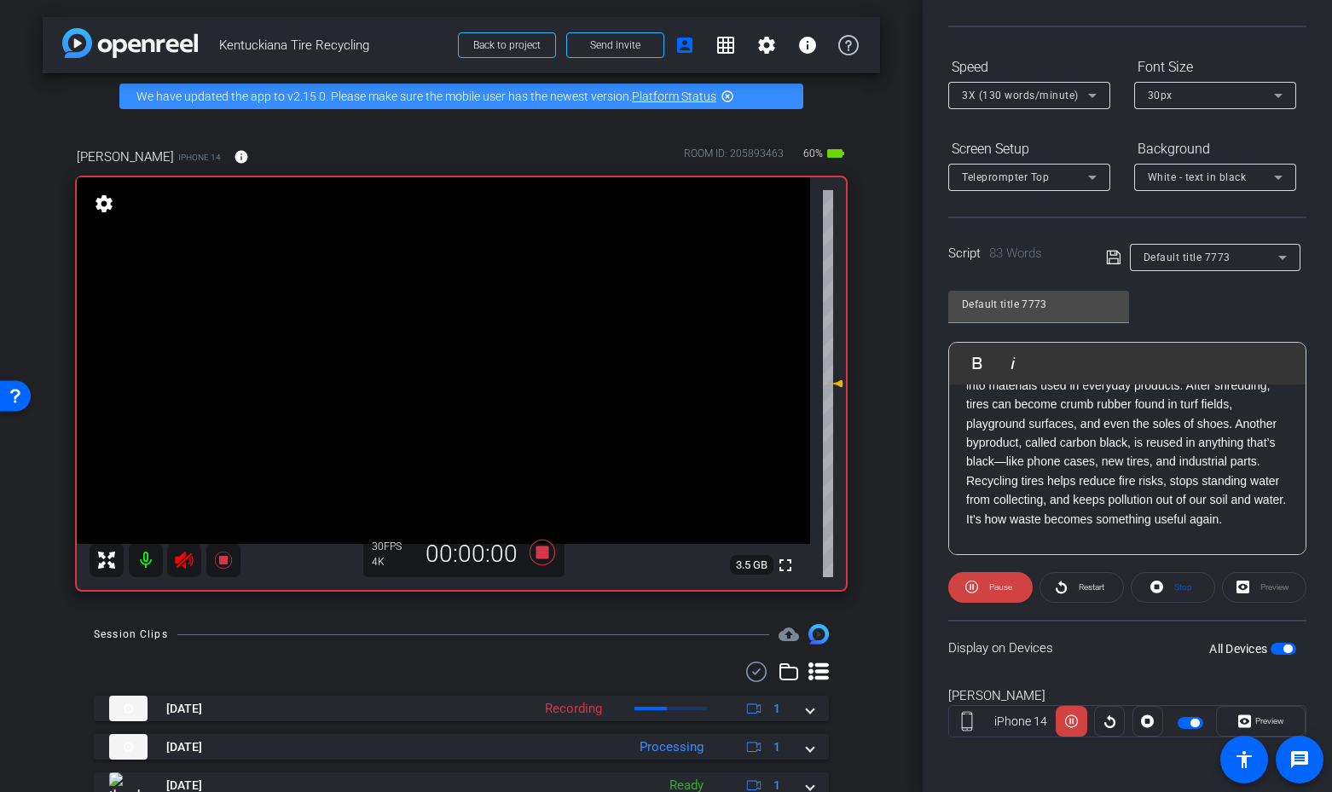
click at [1089, 586] on span "Restart" at bounding box center [1091, 586] width 26 height 9
click at [187, 559] on icon at bounding box center [184, 560] width 20 height 20
click at [1091, 585] on span "Restart" at bounding box center [1091, 586] width 26 height 9
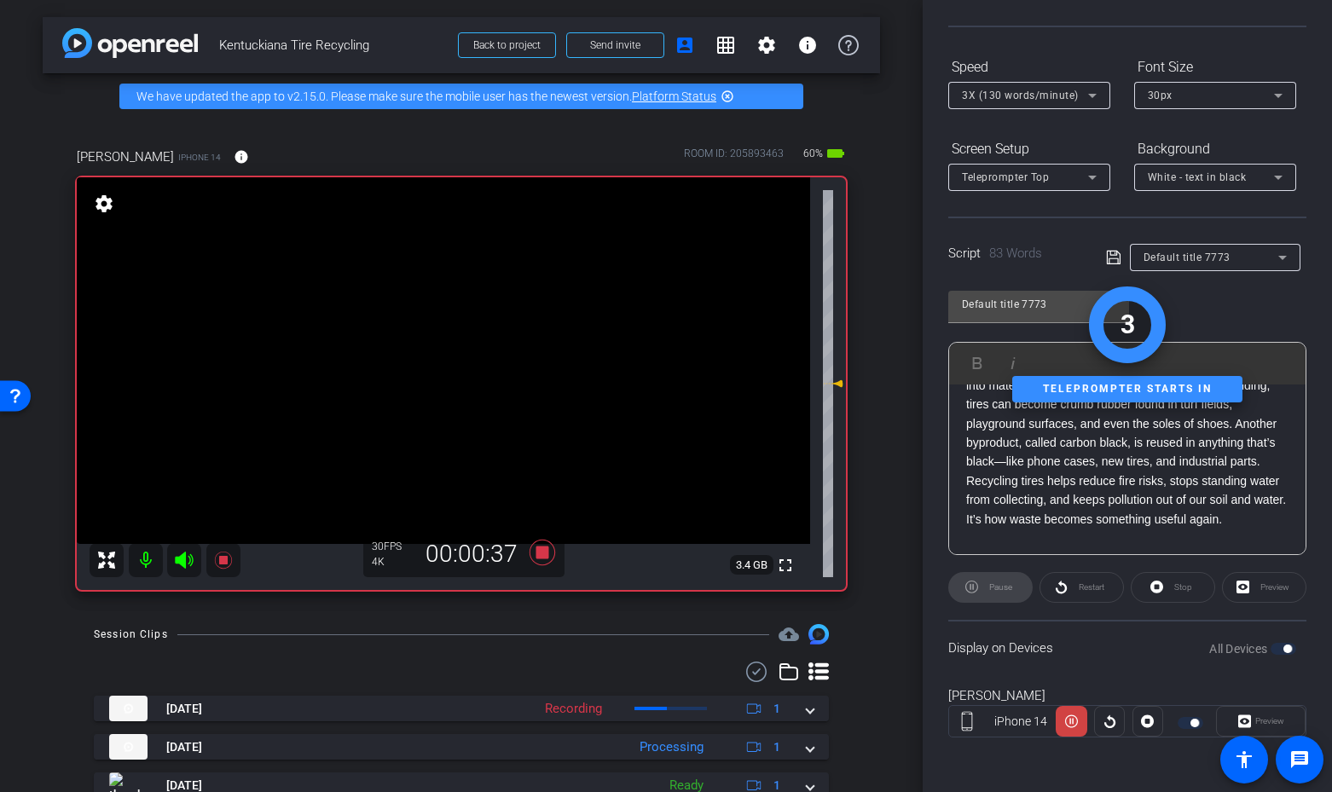
click at [181, 571] on mat-icon at bounding box center [184, 560] width 34 height 34
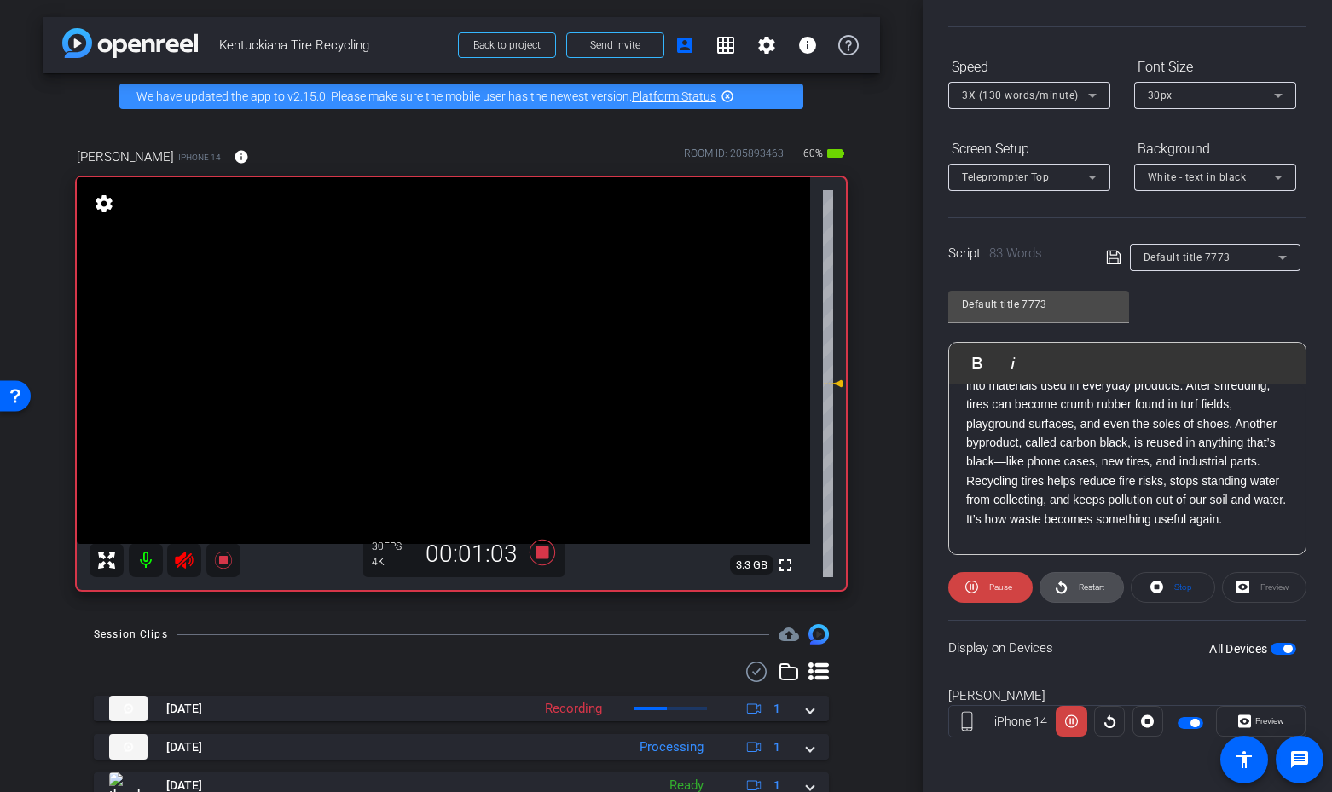
click at [1069, 590] on span at bounding box center [1081, 587] width 83 height 41
click at [542, 558] on icon at bounding box center [542, 553] width 26 height 26
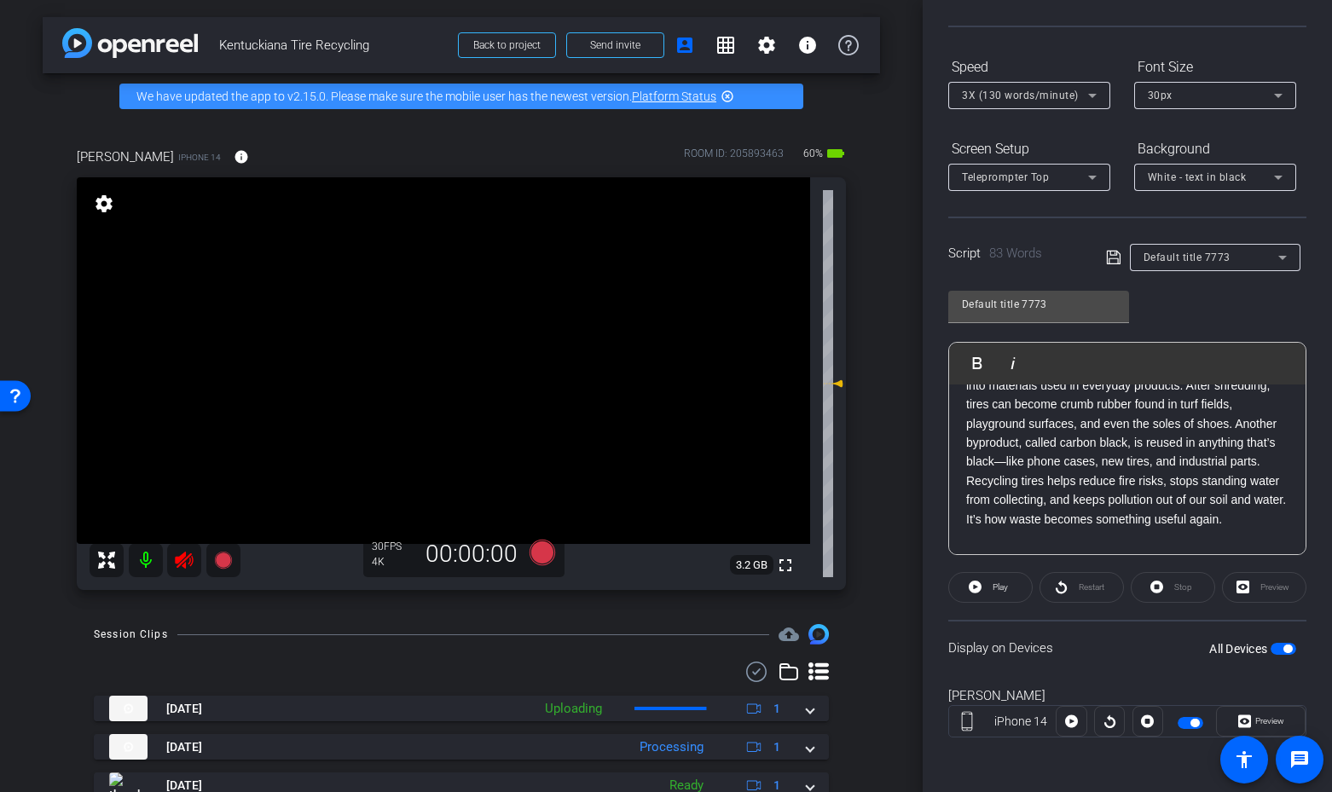
click at [186, 569] on icon at bounding box center [184, 560] width 20 height 20
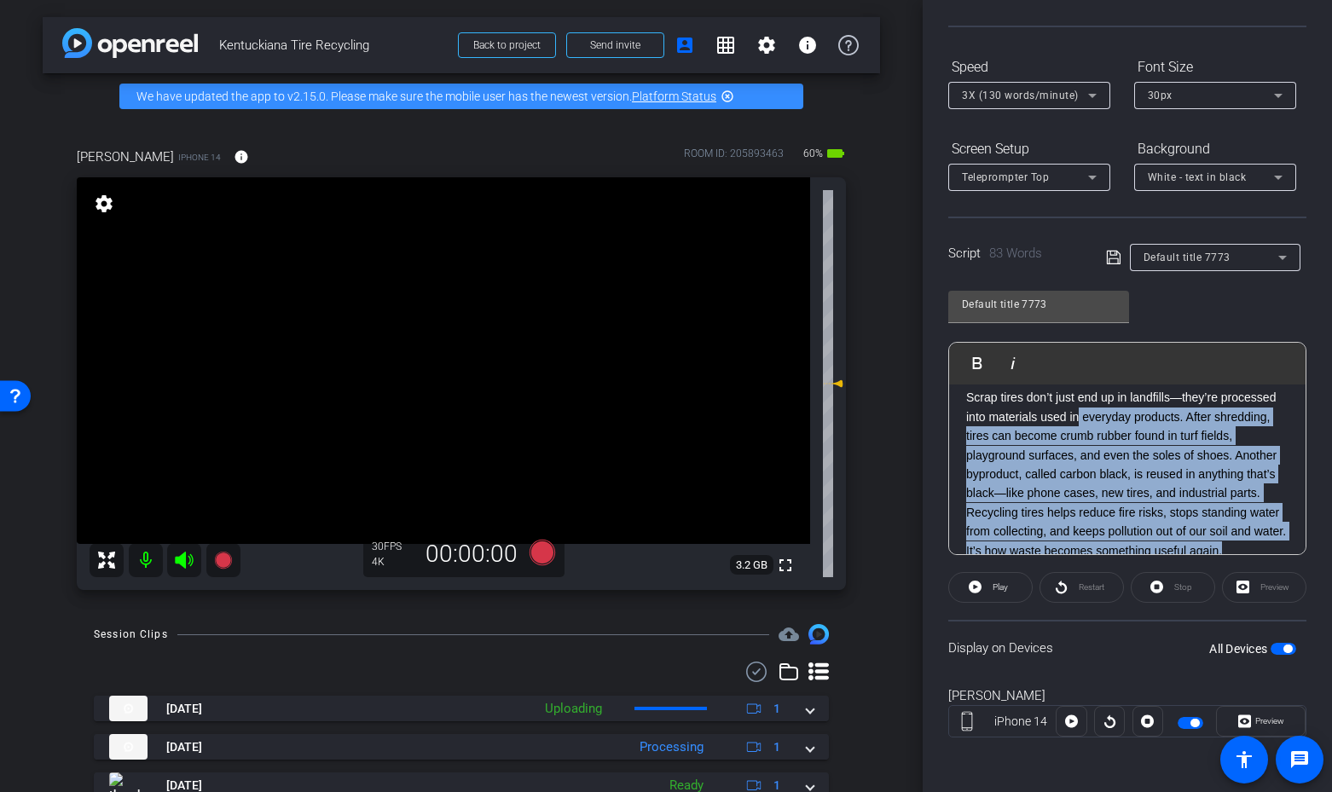
scroll to position [98, 0]
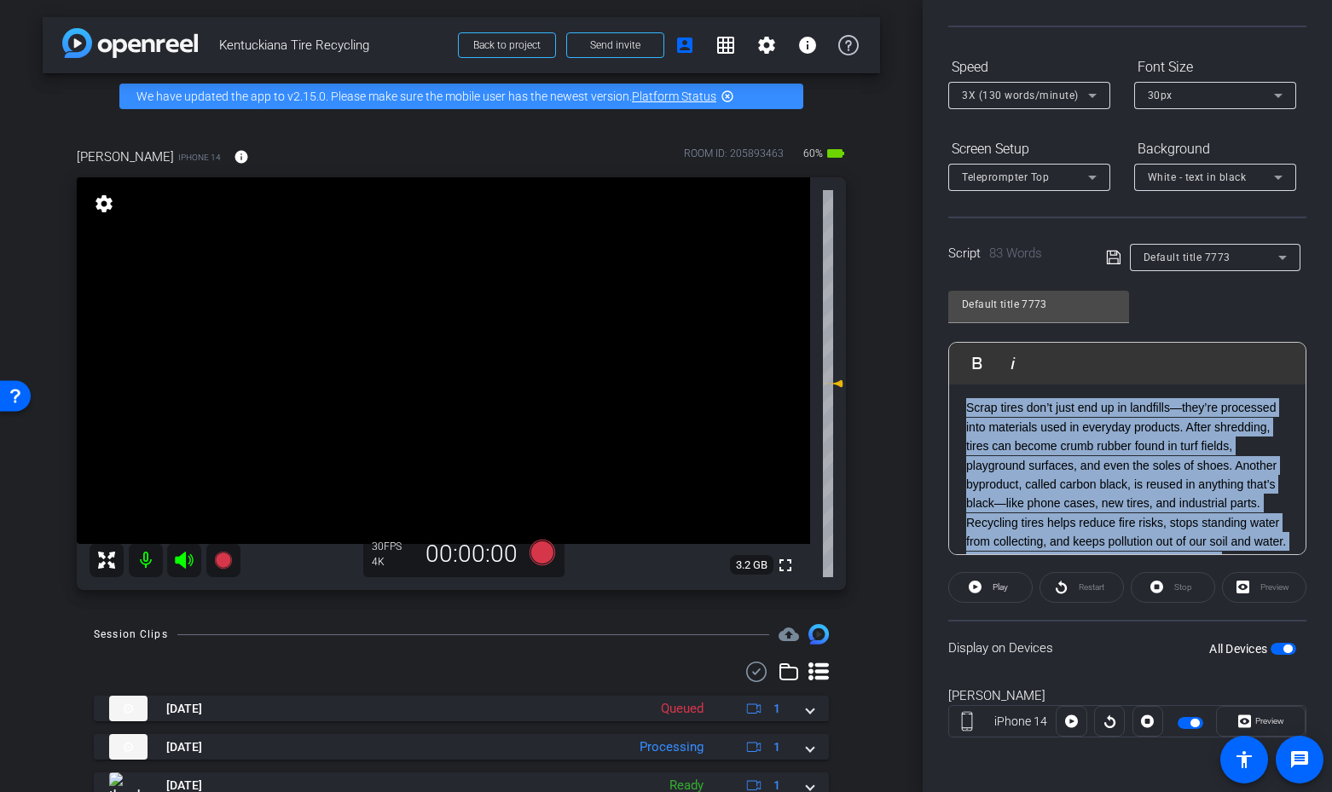
drag, startPoint x: 1274, startPoint y: 523, endPoint x: 954, endPoint y: 407, distance: 340.3
click at [954, 407] on div "3 2 1 Scrap tires don’t just end up in landfills—they’re processed into materia…" at bounding box center [1127, 465] width 356 height 359
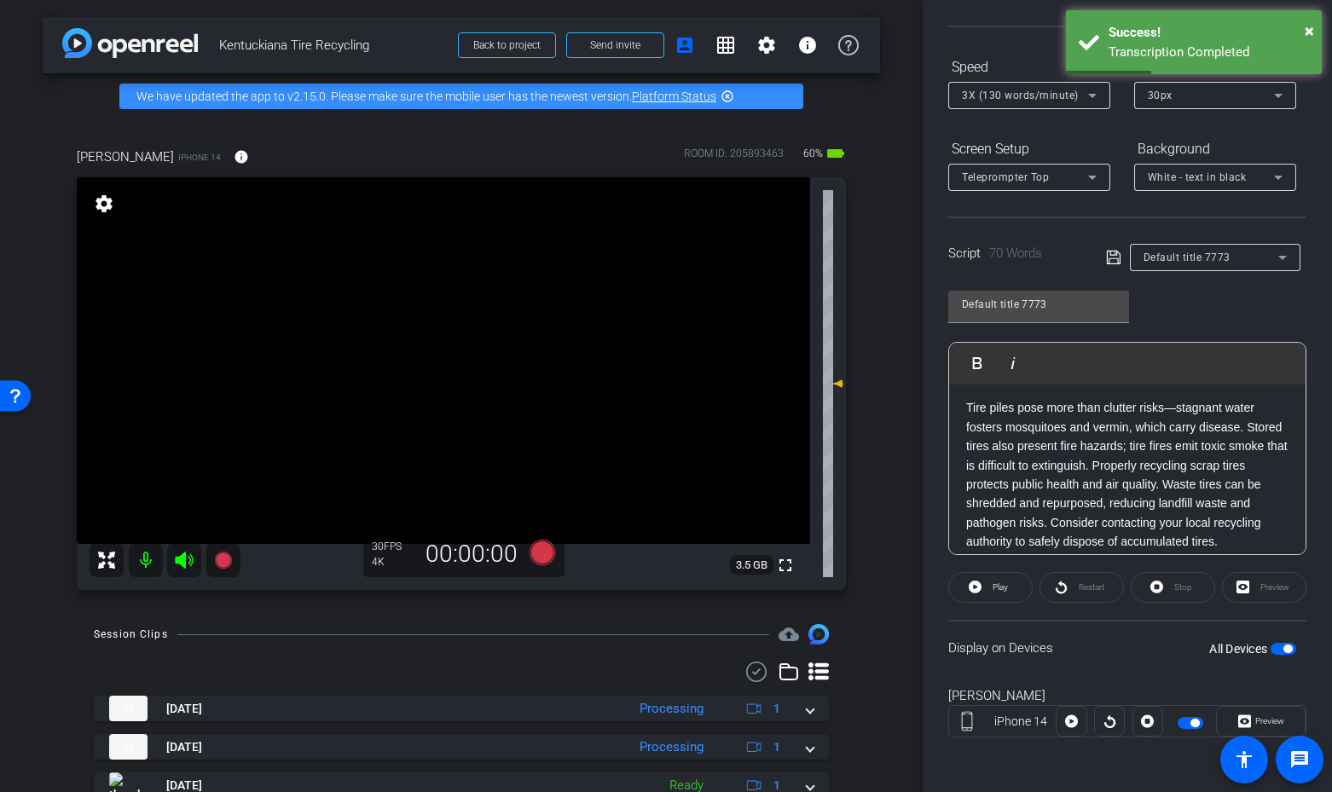
click at [189, 558] on icon at bounding box center [184, 560] width 18 height 17
click at [548, 554] on icon at bounding box center [542, 553] width 26 height 26
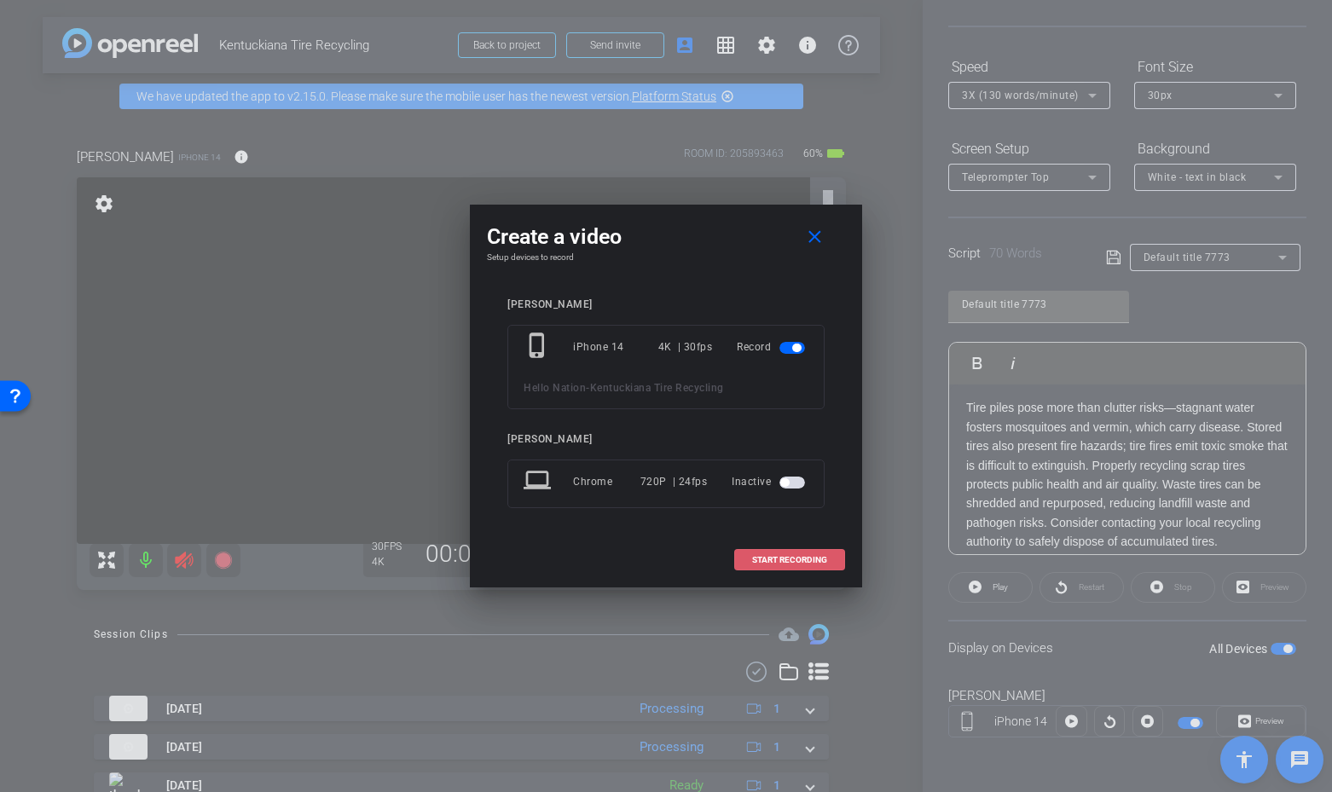
click at [813, 562] on span "START RECORDING" at bounding box center [789, 560] width 75 height 9
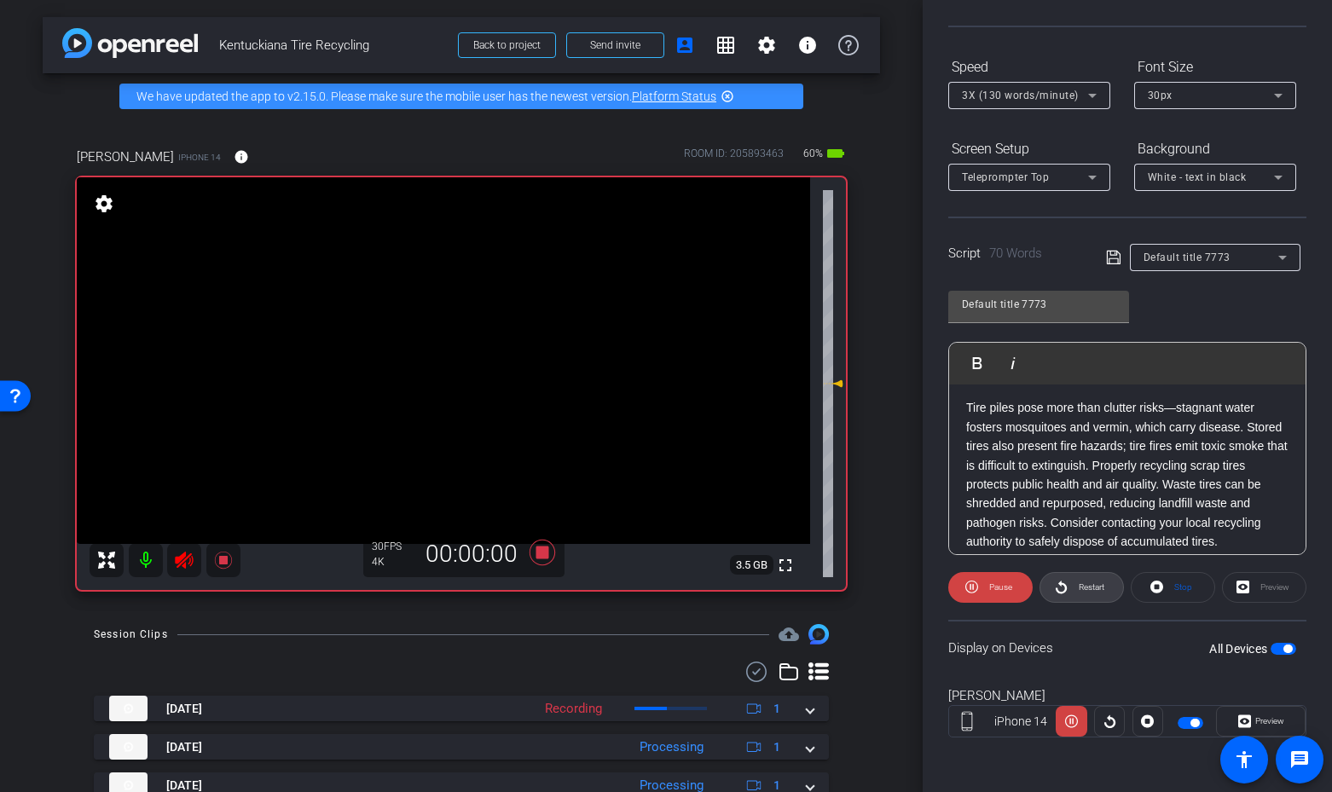
click at [1093, 592] on span "Restart" at bounding box center [1089, 587] width 30 height 24
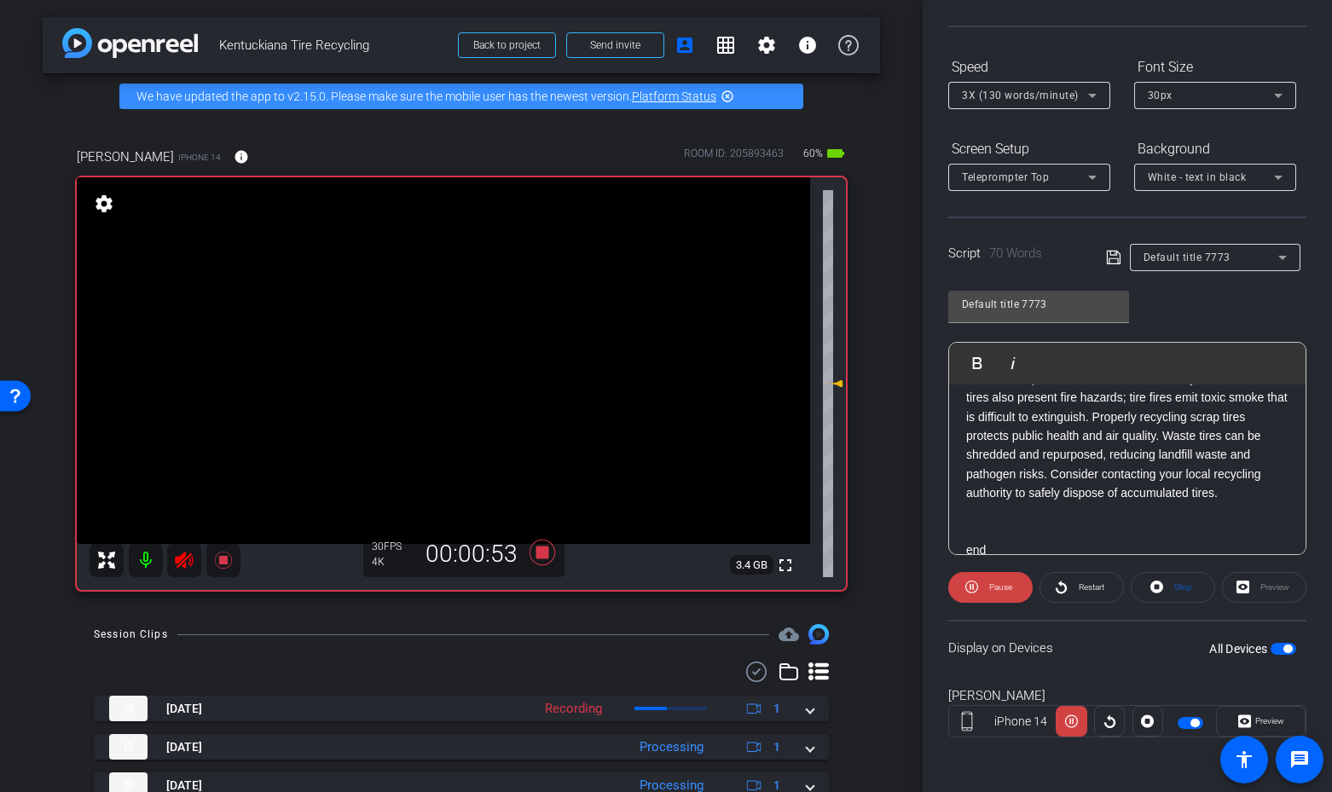
scroll to position [126, 0]
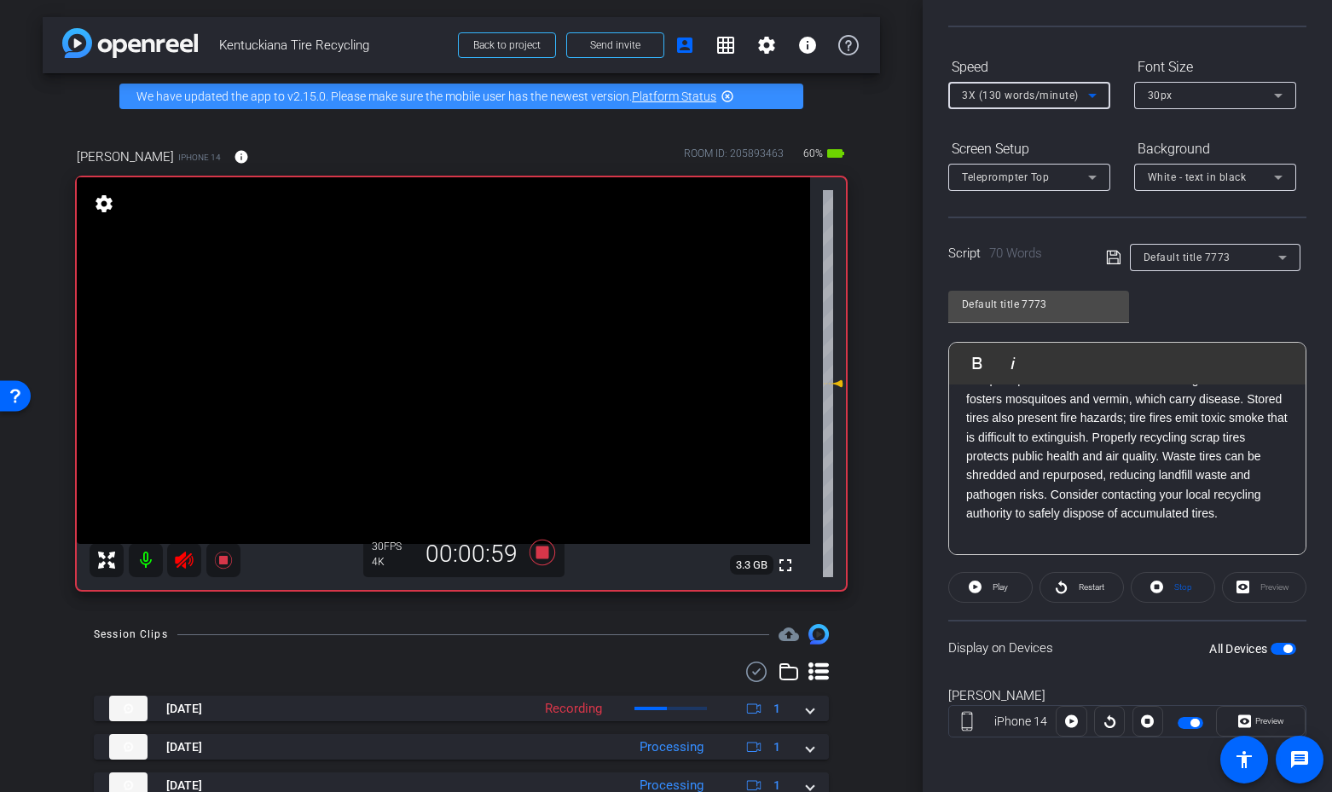
click at [1007, 96] on span "3X (130 words/minute)" at bounding box center [1020, 96] width 117 height 12
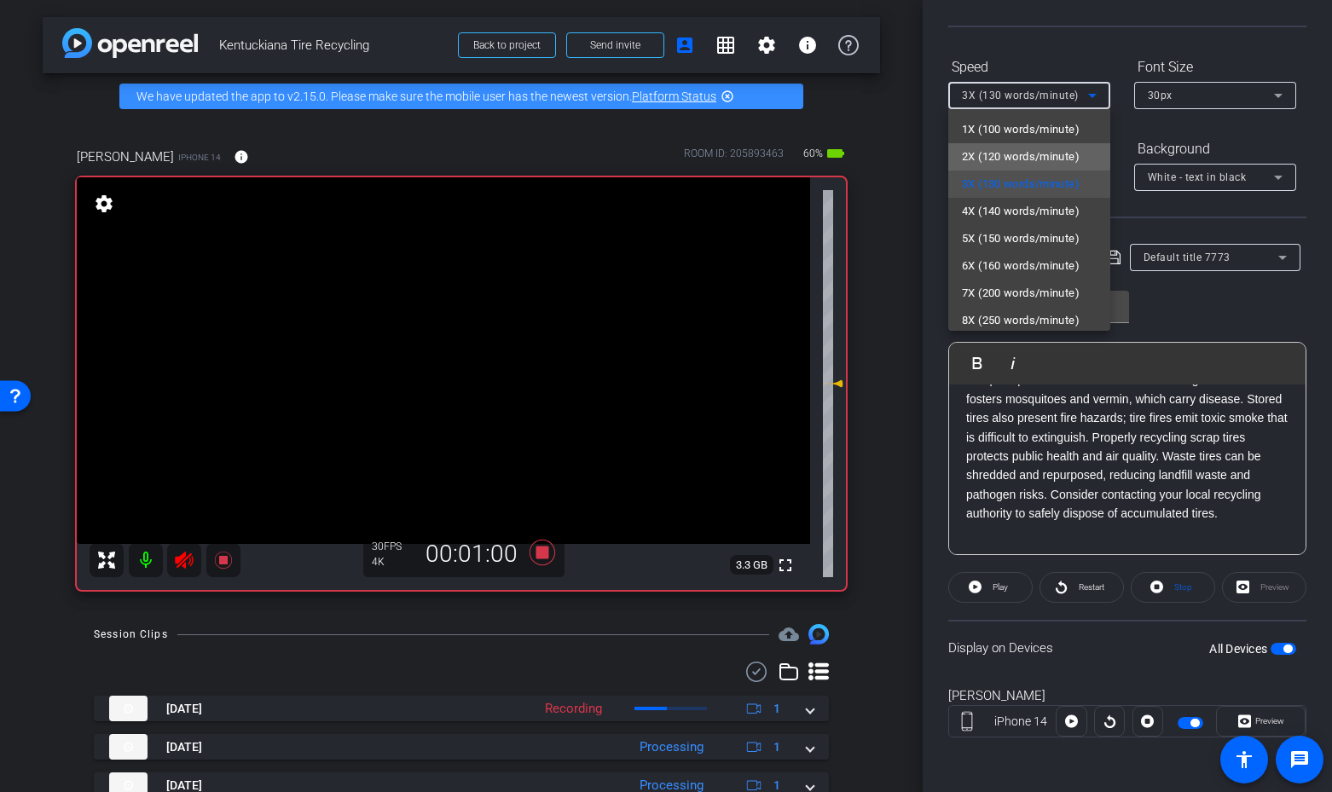
click at [994, 154] on span "2X (120 words/minute)" at bounding box center [1021, 157] width 118 height 20
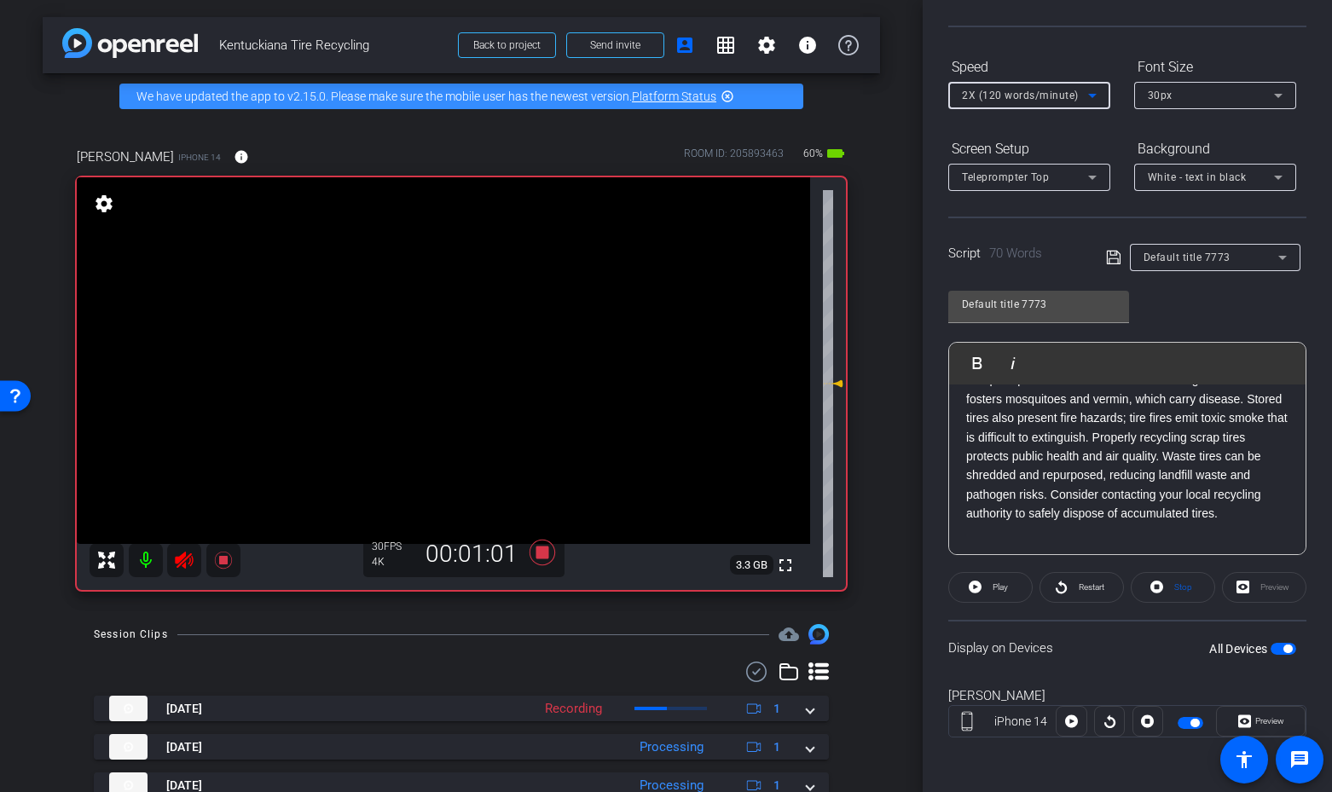
click at [1283, 650] on span "button" at bounding box center [1283, 649] width 26 height 12
click at [1081, 578] on span "Restart" at bounding box center [1089, 587] width 30 height 24
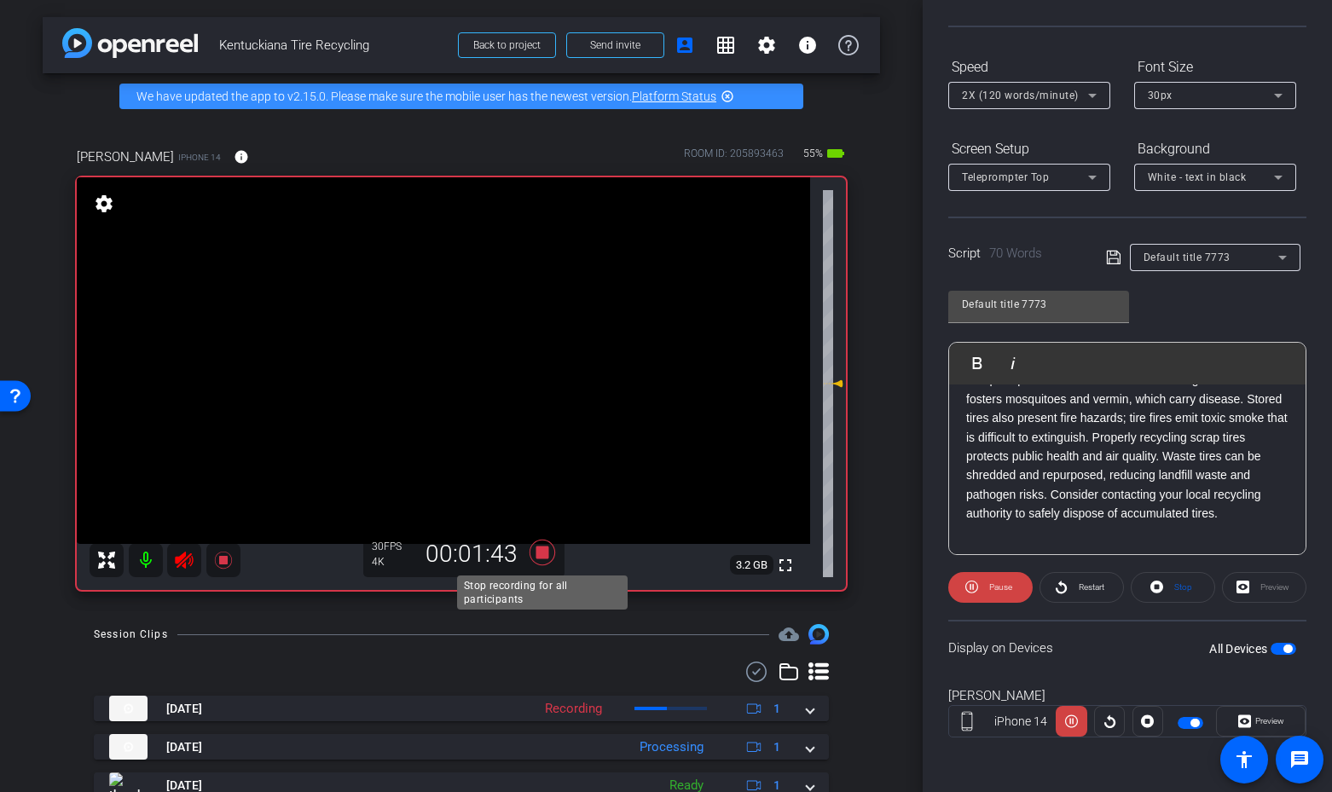
click at [548, 558] on icon at bounding box center [542, 552] width 41 height 31
click at [182, 565] on icon at bounding box center [184, 560] width 18 height 17
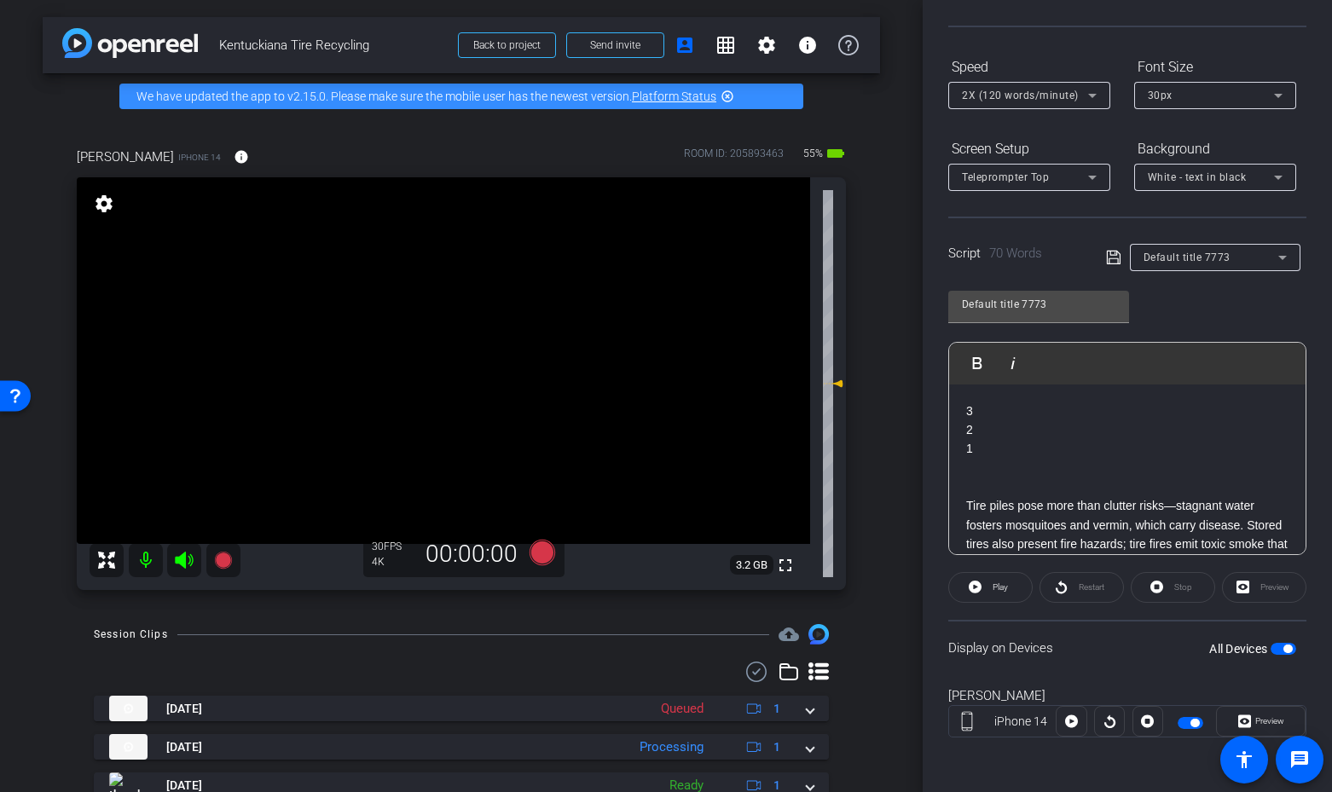
scroll to position [0, 0]
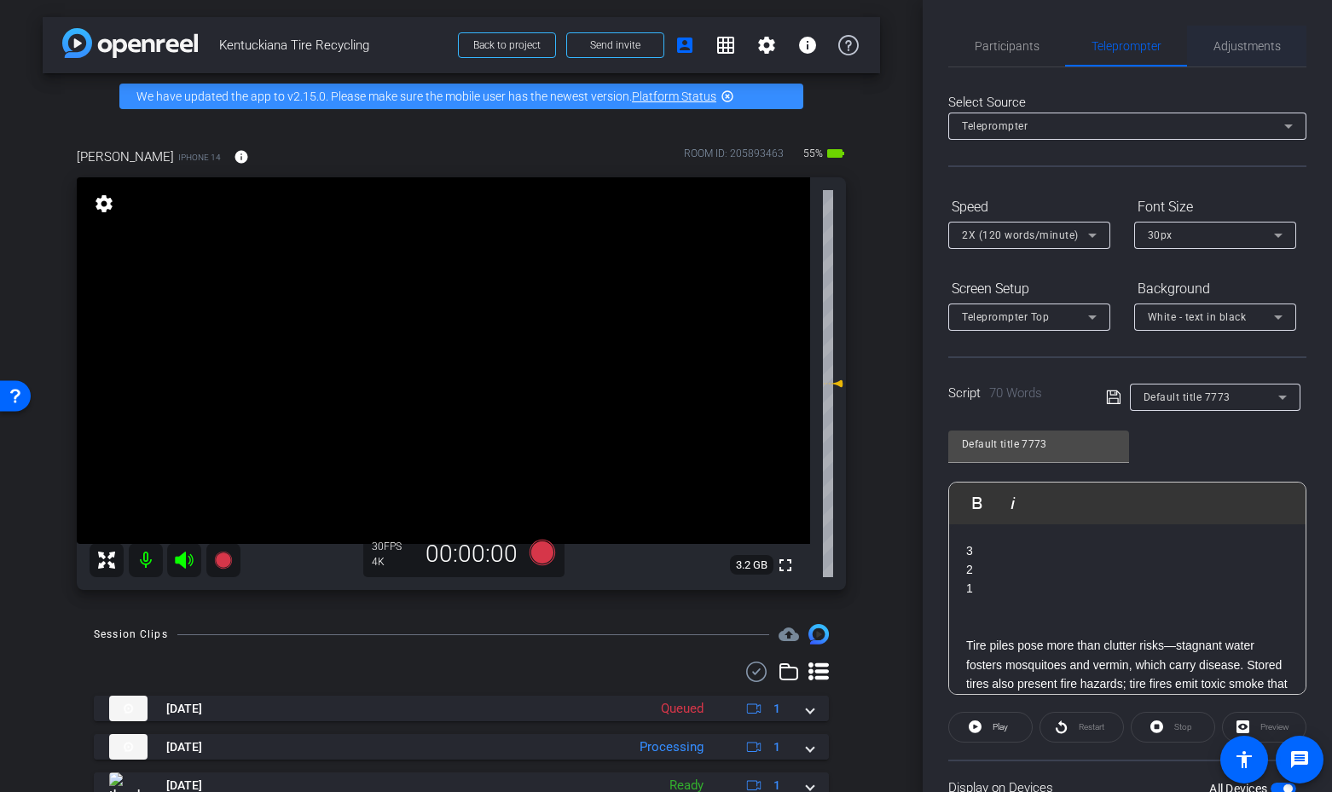
click at [1245, 38] on span "Adjustments" at bounding box center [1246, 46] width 67 height 41
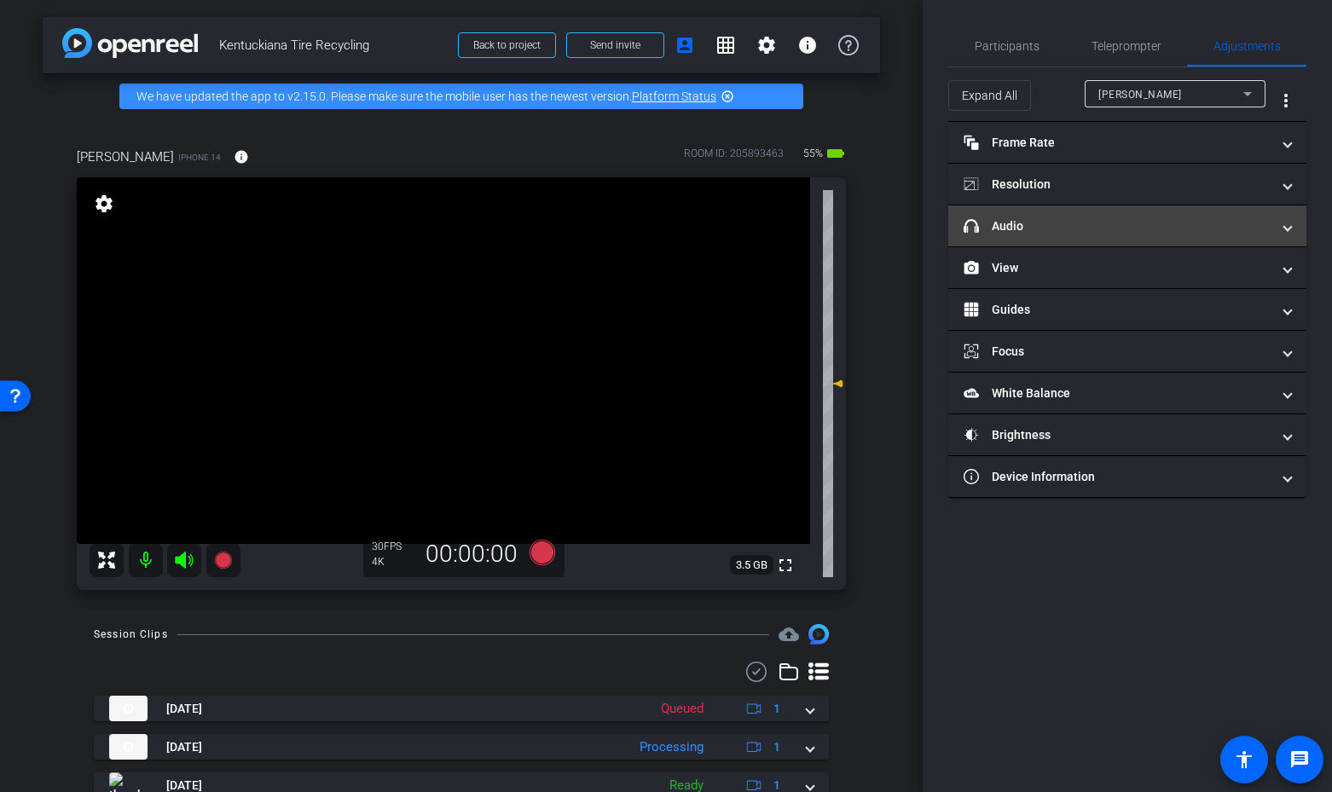
click at [1095, 217] on mat-panel-title "headphone icon Audio" at bounding box center [1116, 226] width 307 height 18
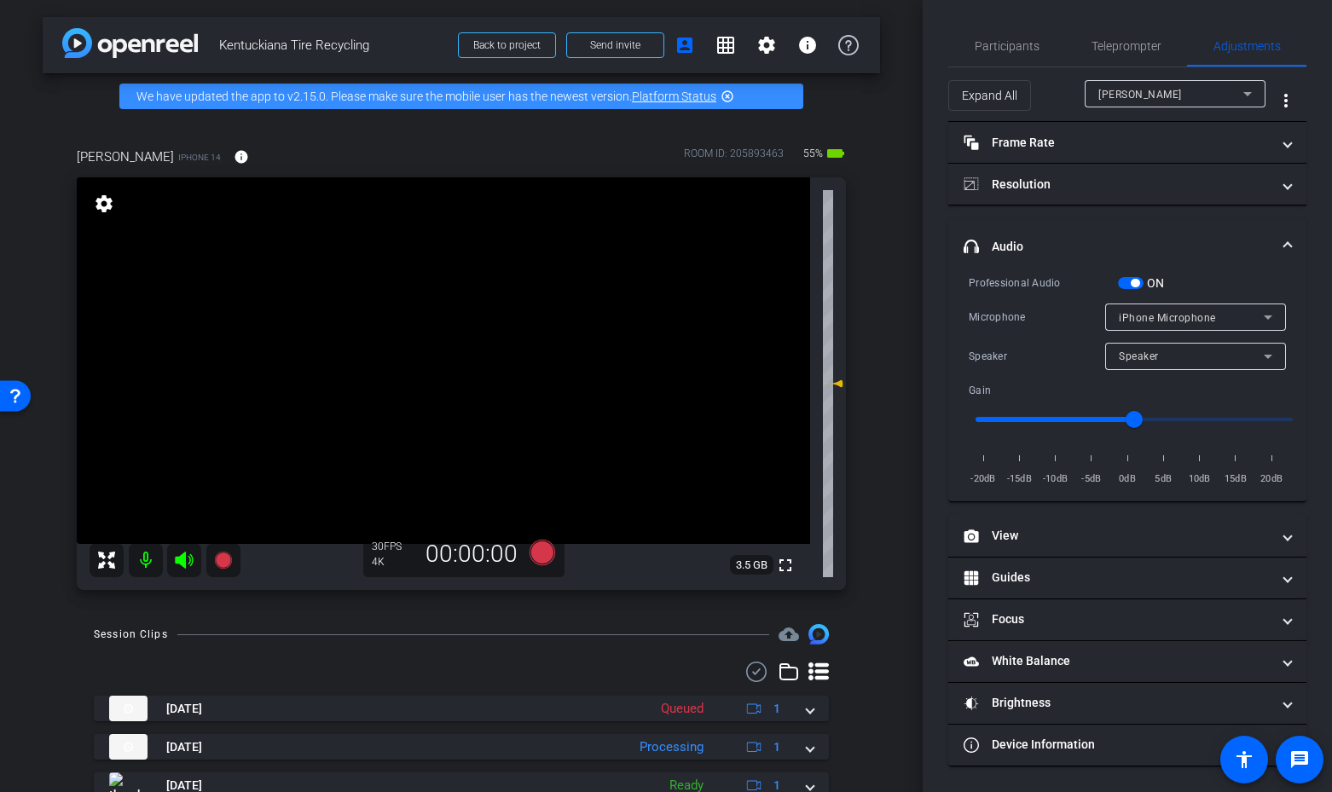
click at [1121, 277] on span "button" at bounding box center [1131, 283] width 26 height 12
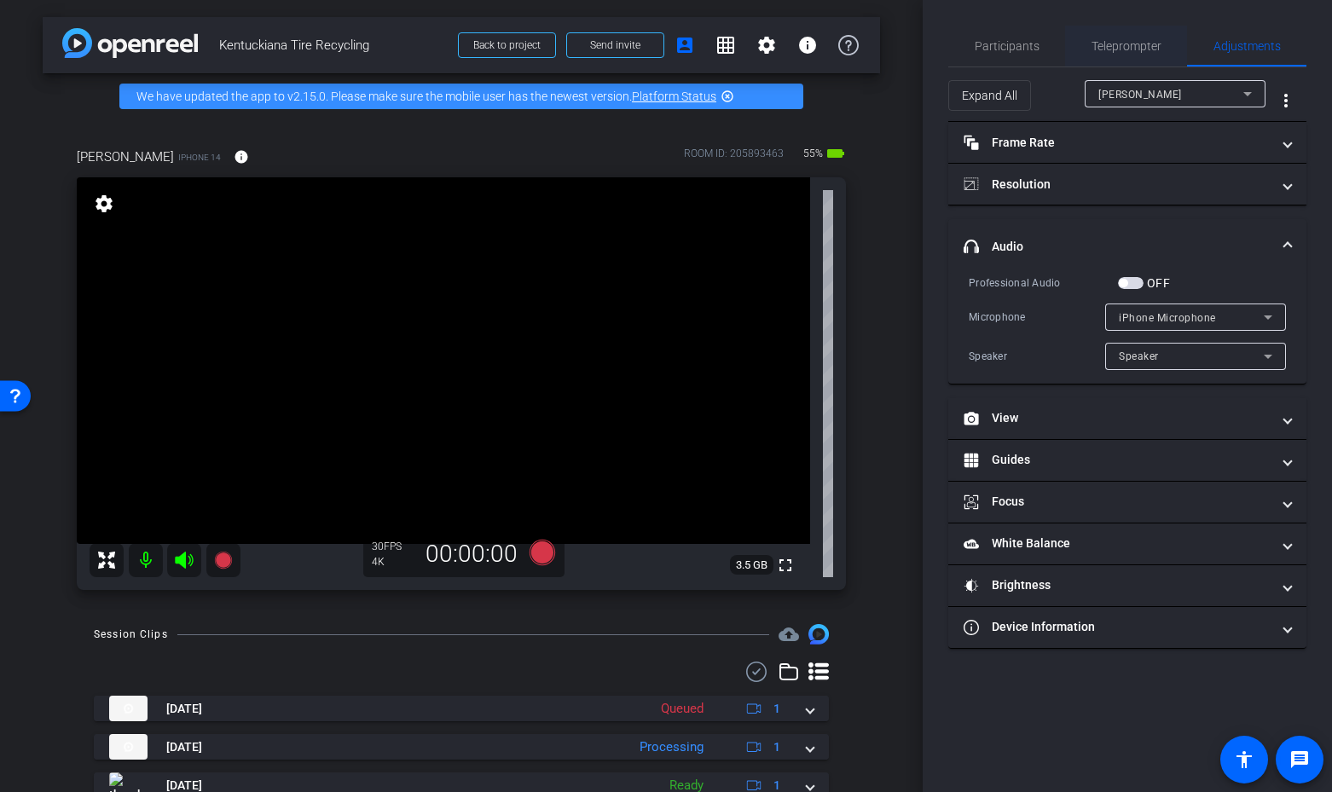
click at [1109, 49] on span "Teleprompter" at bounding box center [1126, 46] width 70 height 12
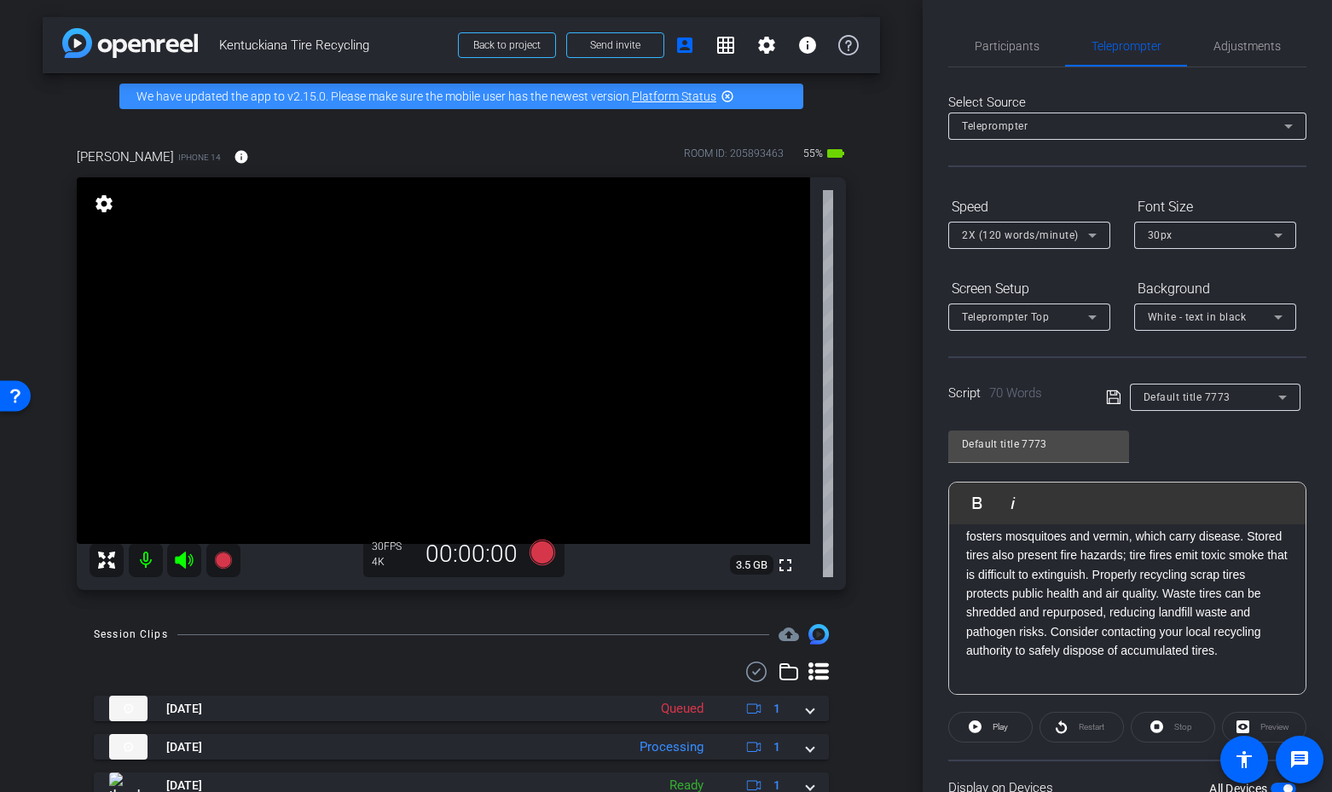
scroll to position [169, 0]
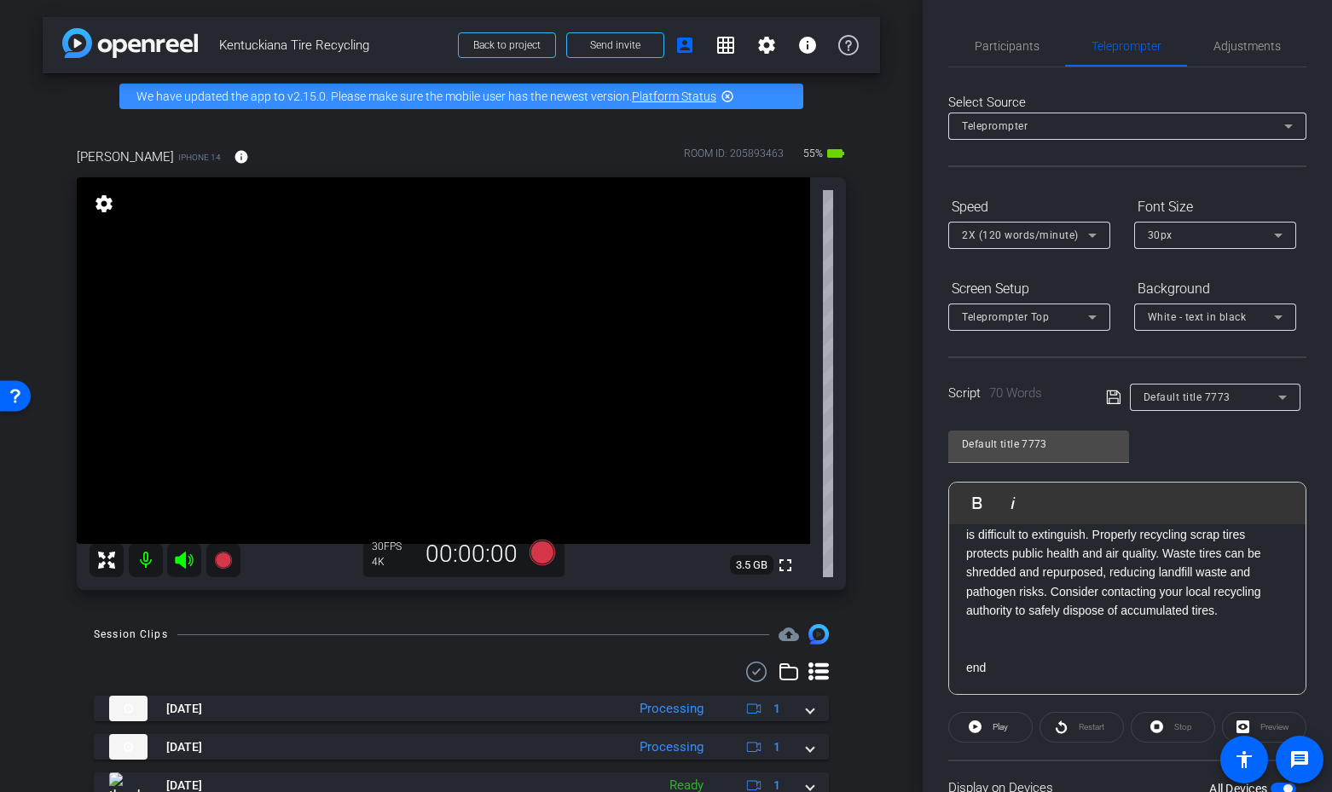
click at [1277, 785] on span "button" at bounding box center [1283, 789] width 26 height 12
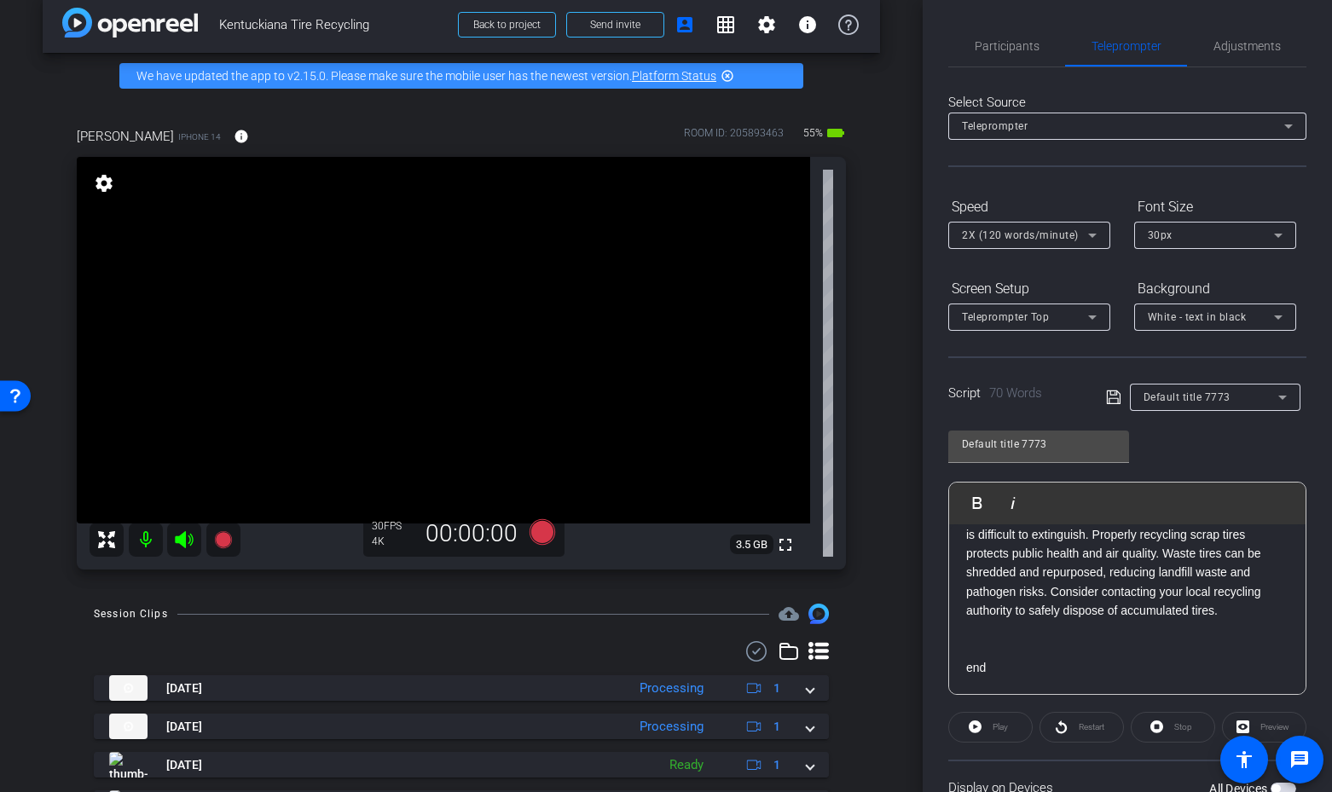
scroll to position [20, 0]
